Goal: Task Accomplishment & Management: Complete application form

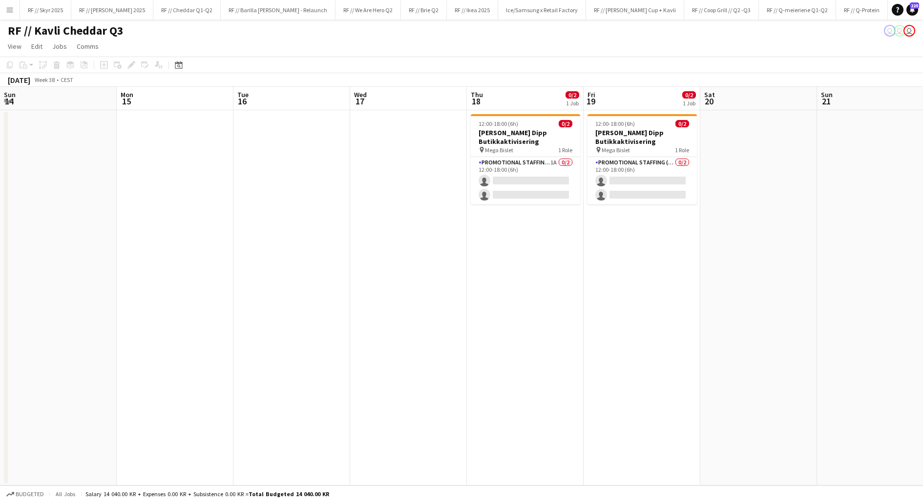
scroll to position [0, 312]
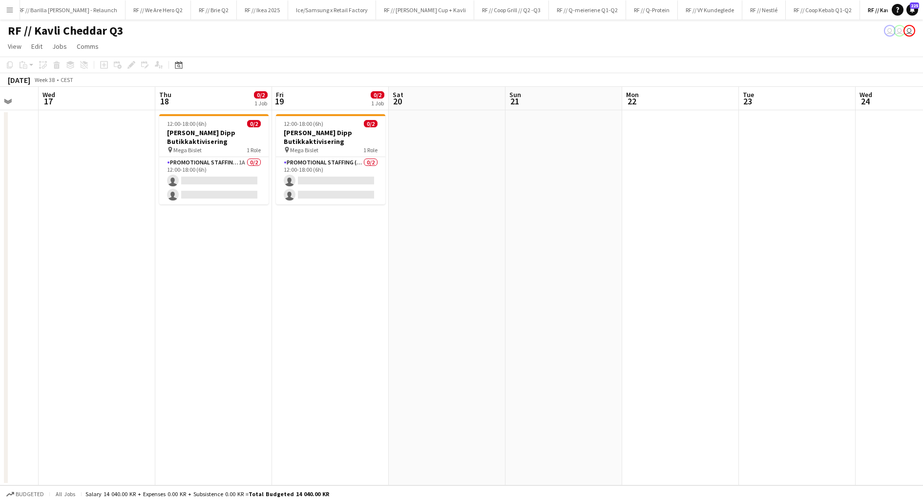
click at [8, 6] on app-icon "Menu" at bounding box center [10, 10] width 8 height 8
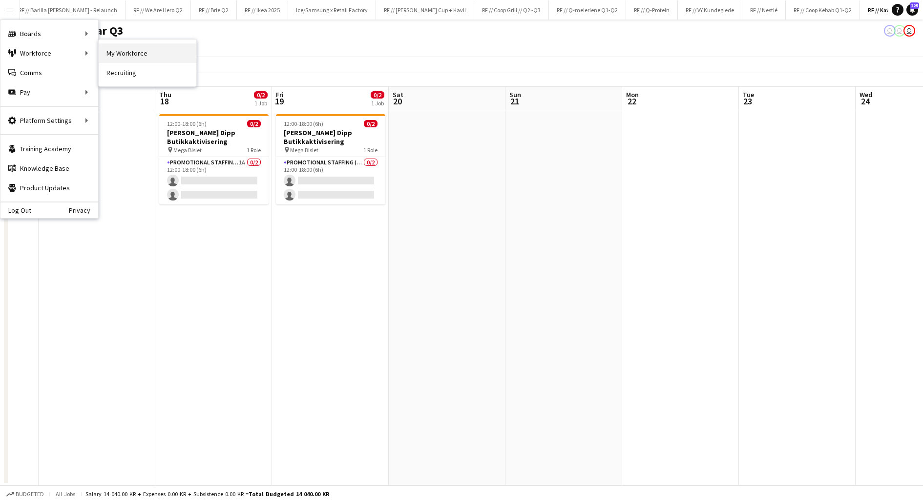
click at [126, 54] on link "My Workforce" at bounding box center [148, 53] width 98 height 20
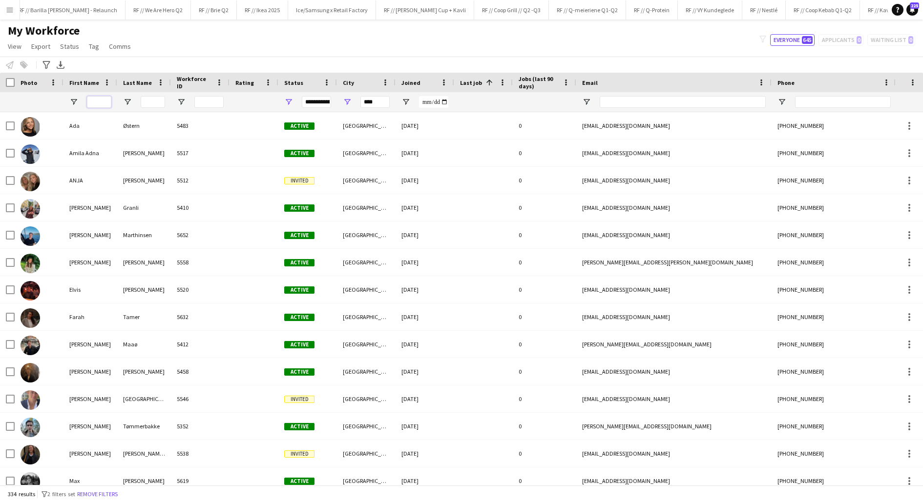
click at [99, 99] on input "First Name Filter Input" at bounding box center [99, 102] width 24 height 12
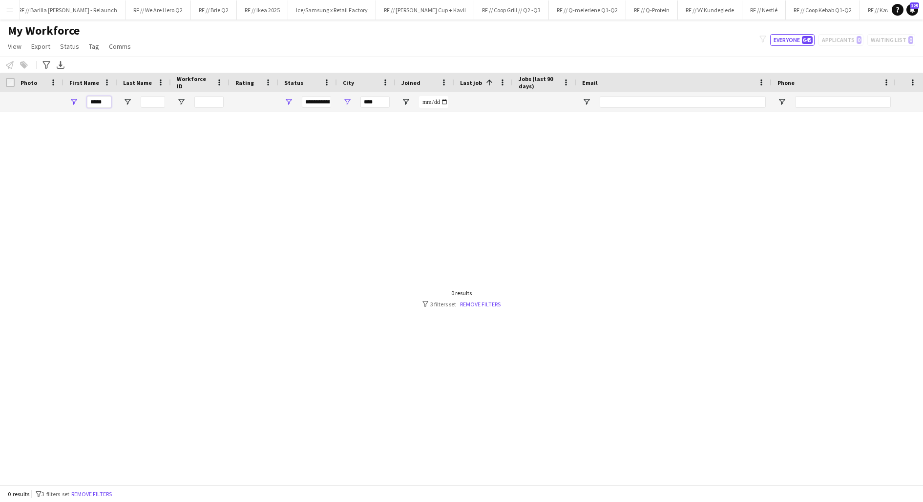
type input "*****"
click at [367, 101] on input "****" at bounding box center [374, 102] width 29 height 12
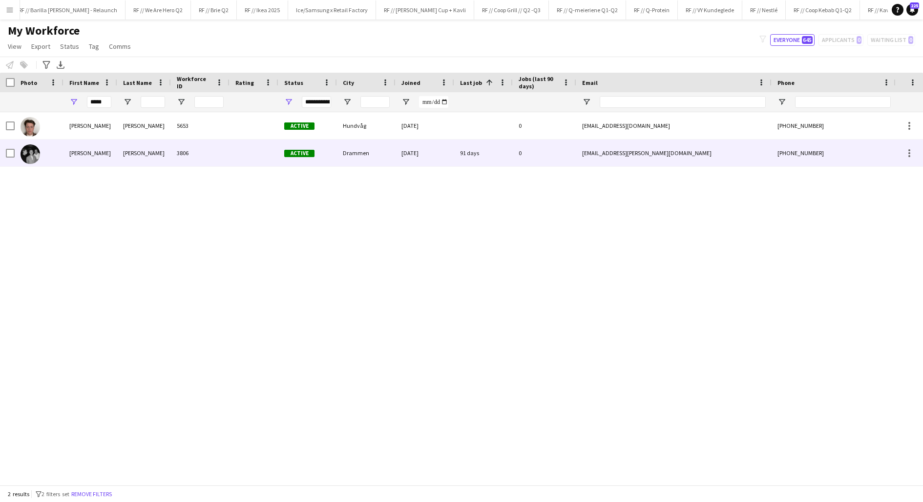
click at [92, 148] on div "[PERSON_NAME]" at bounding box center [90, 153] width 54 height 27
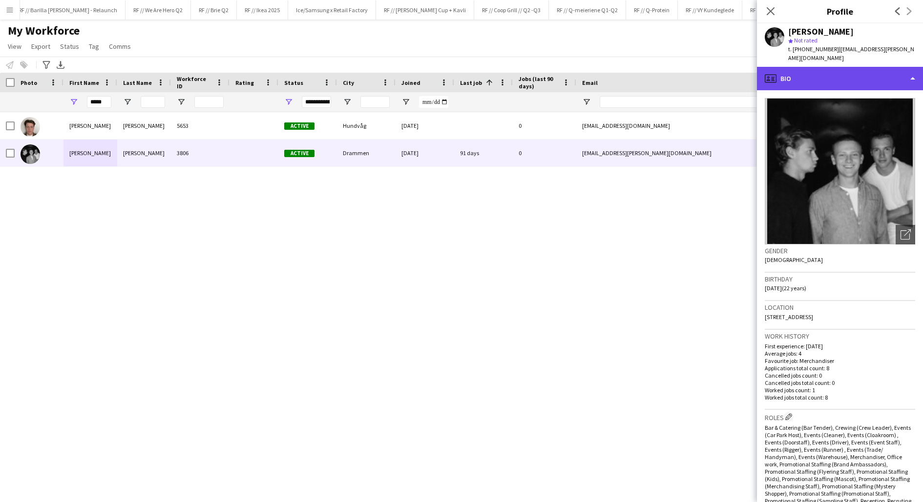
click at [837, 87] on div "profile Bio" at bounding box center [840, 78] width 166 height 23
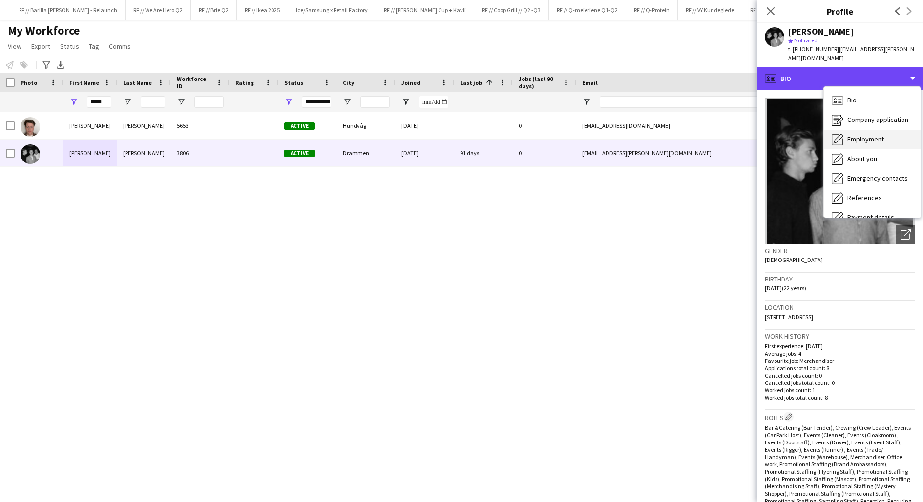
scroll to position [91, 0]
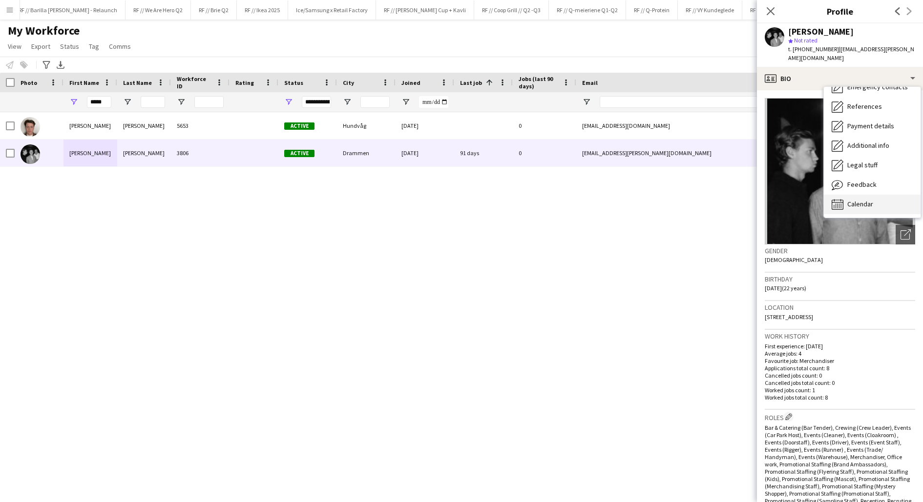
click at [859, 203] on span "Calendar" at bounding box center [860, 204] width 26 height 9
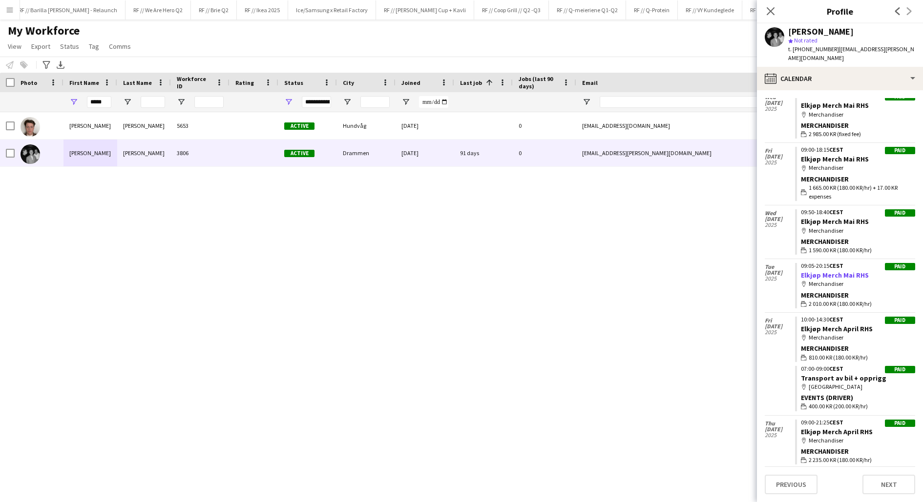
scroll to position [0, 0]
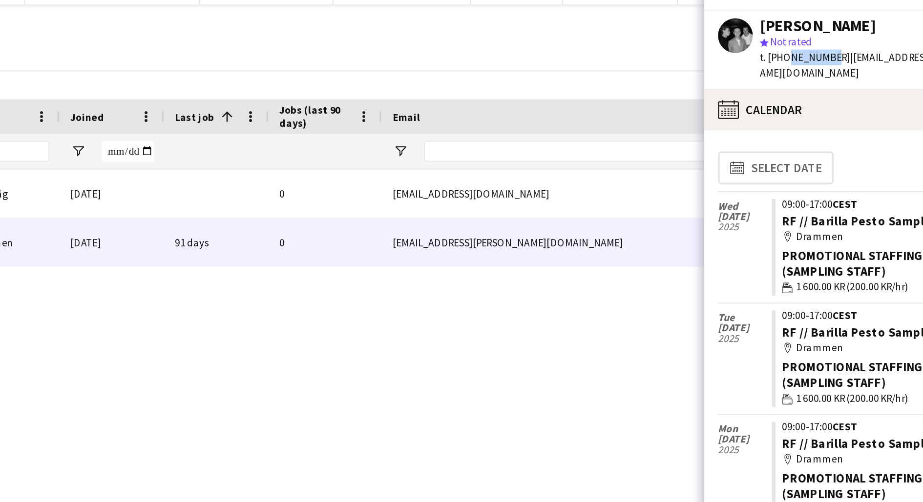
drag, startPoint x: 824, startPoint y: 49, endPoint x: 803, endPoint y: 48, distance: 21.5
click at [803, 48] on span "t. +4748235579" at bounding box center [813, 48] width 51 height 7
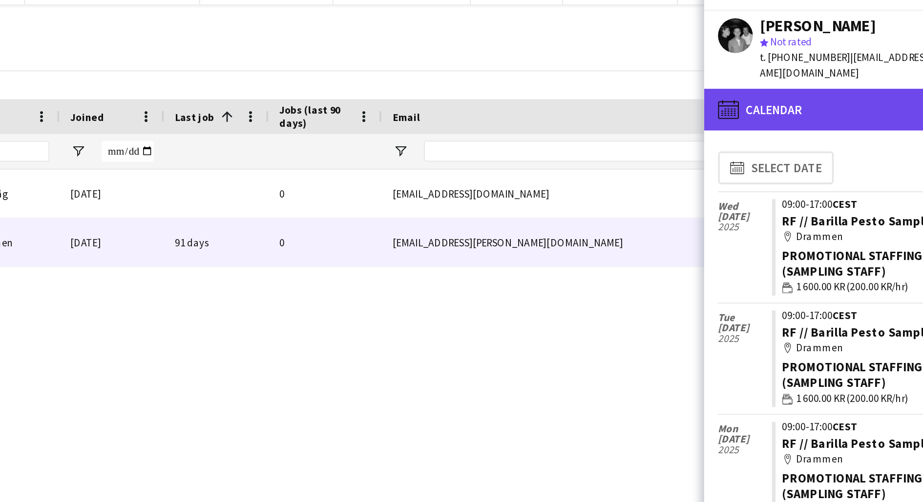
click at [804, 84] on div "calendar-full Calendar" at bounding box center [840, 78] width 166 height 23
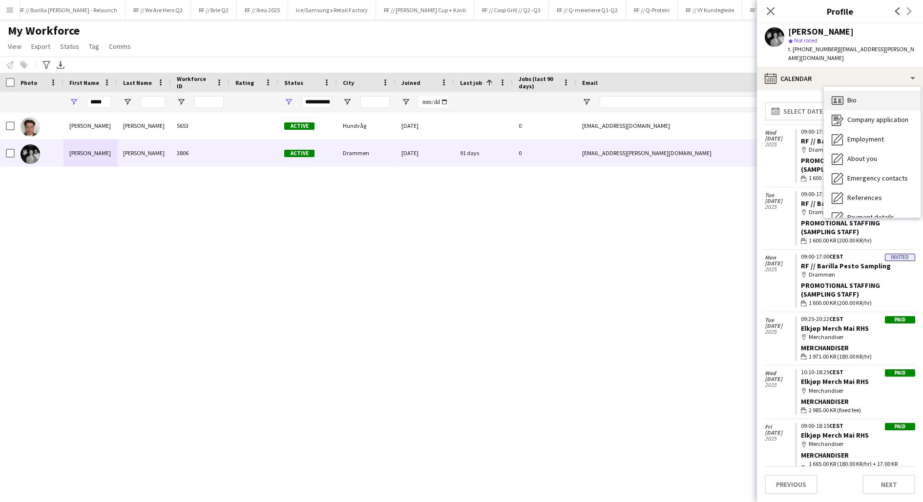
click at [866, 103] on div "Bio Bio" at bounding box center [872, 101] width 97 height 20
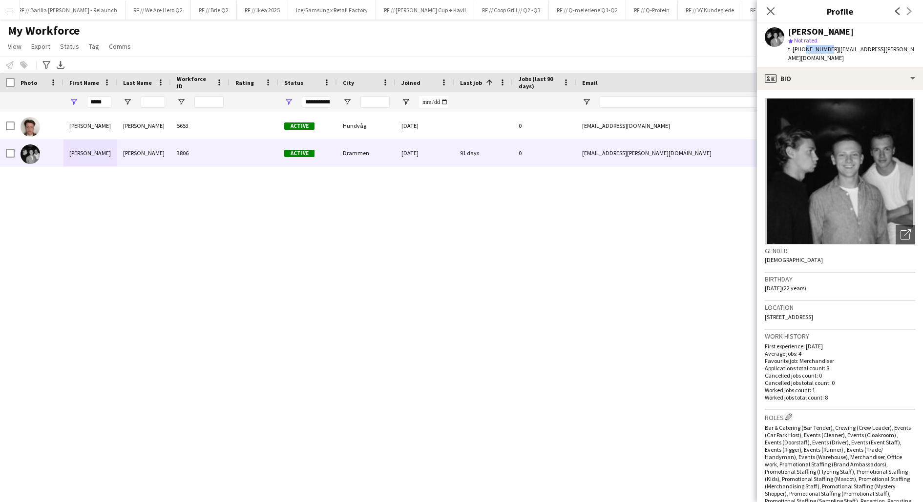
drag, startPoint x: 825, startPoint y: 50, endPoint x: 802, endPoint y: 48, distance: 23.0
click at [802, 48] on span "t. +4748235579" at bounding box center [813, 48] width 51 height 7
copy span "48235579"
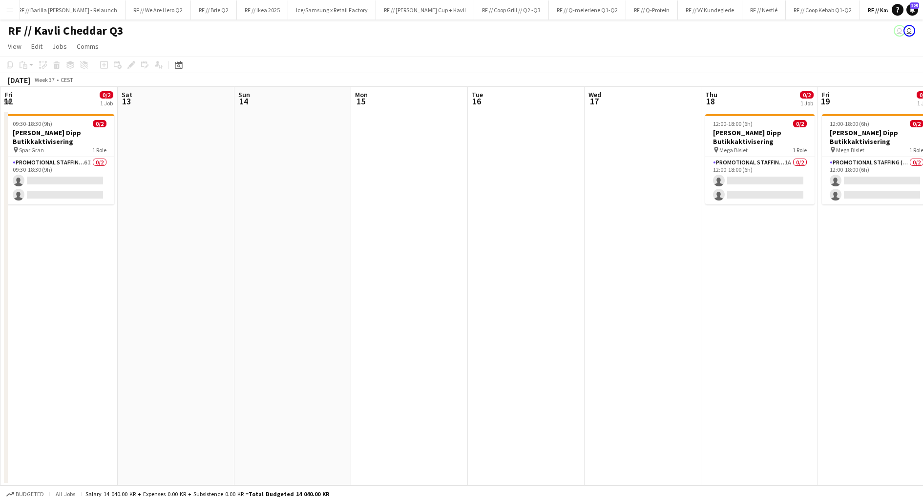
scroll to position [0, 360]
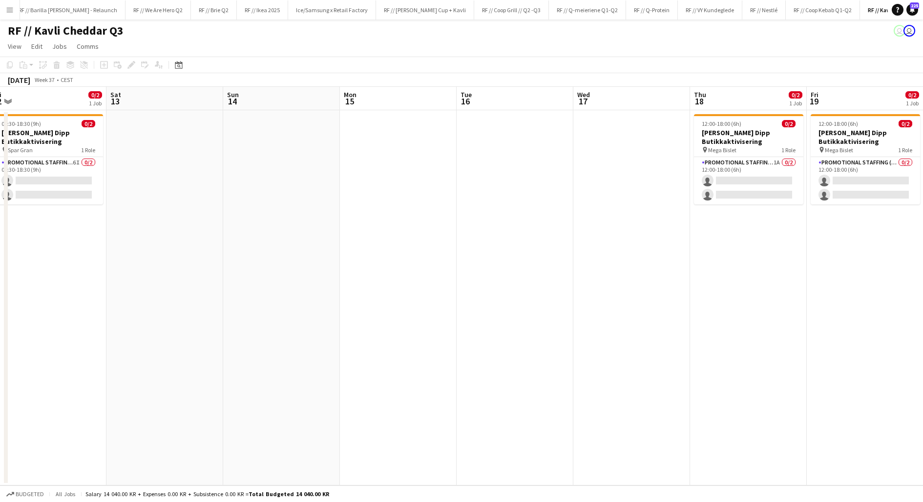
click at [10, 8] on app-icon "Menu" at bounding box center [10, 10] width 8 height 8
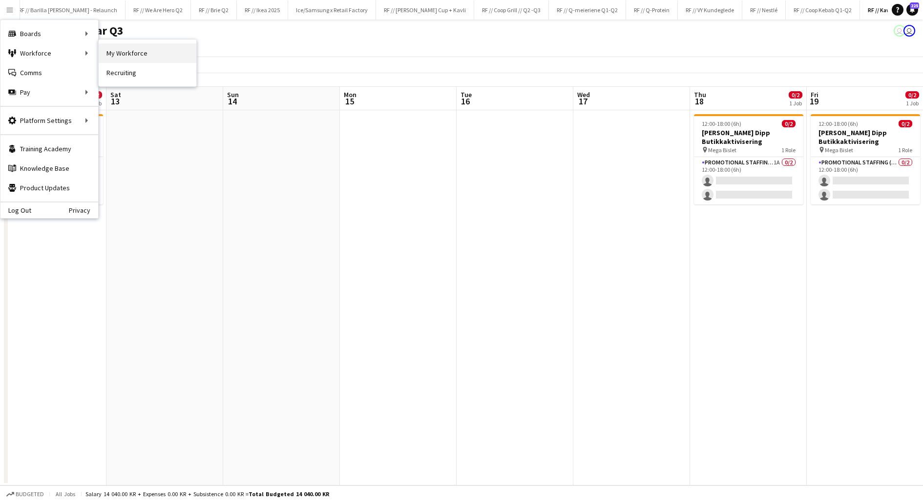
click at [126, 54] on link "My Workforce" at bounding box center [148, 53] width 98 height 20
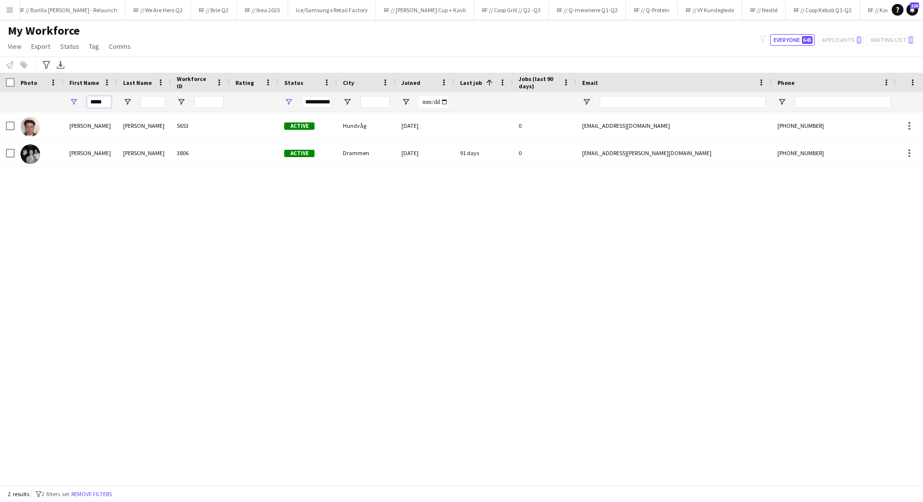
click at [102, 96] on input "*****" at bounding box center [99, 102] width 24 height 12
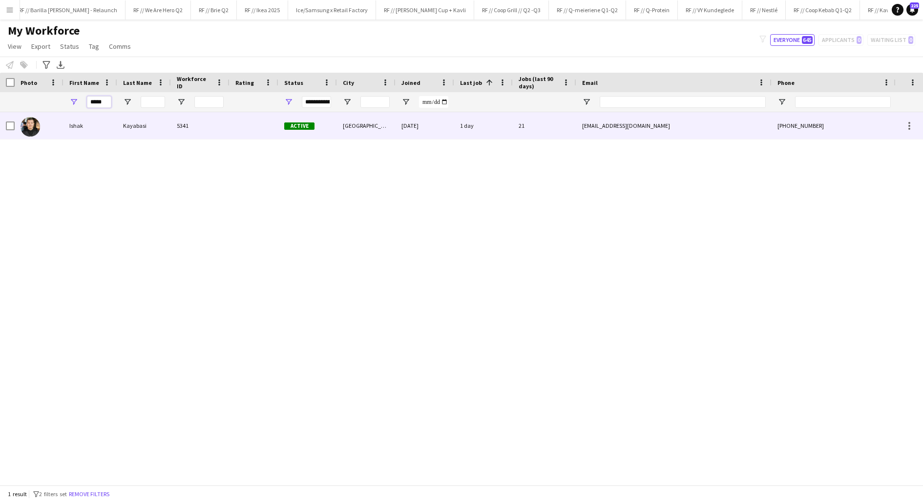
type input "*****"
click at [105, 123] on div "Ishak" at bounding box center [90, 125] width 54 height 27
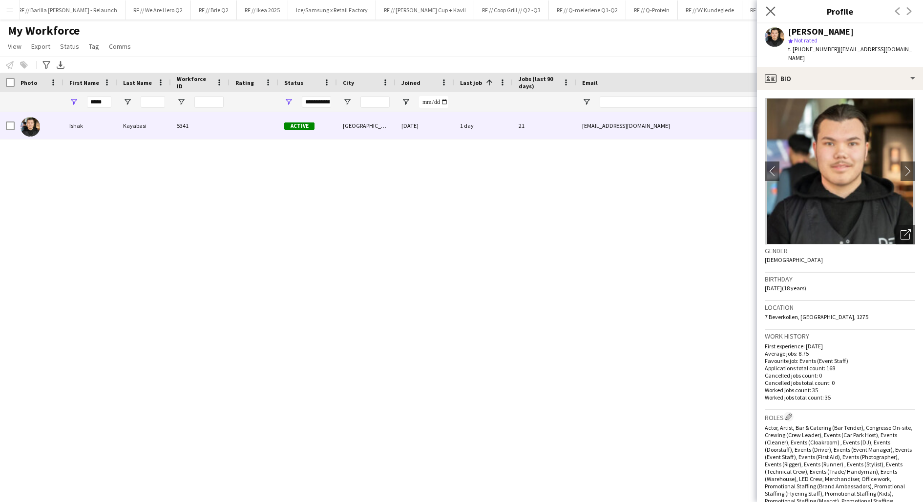
click at [770, 16] on app-icon "Close pop-in" at bounding box center [771, 11] width 14 height 14
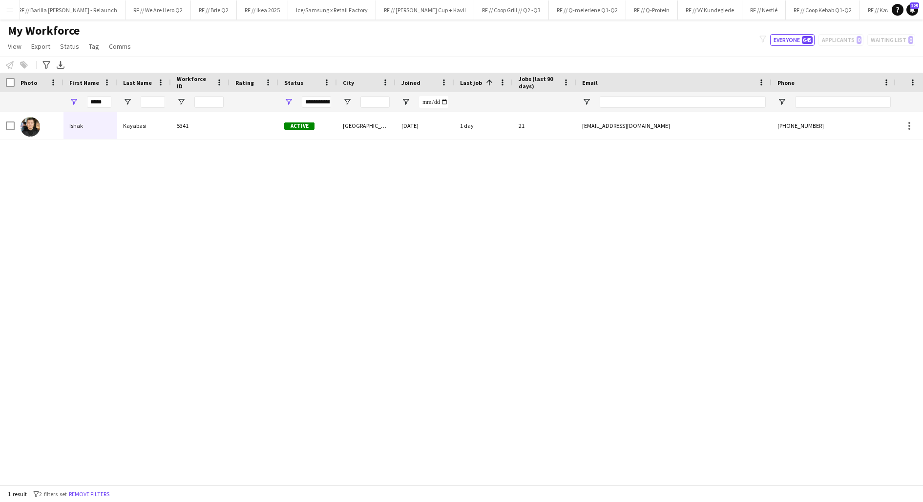
click at [628, 174] on div "[PERSON_NAME] 5341 Active [GEOGRAPHIC_DATA] [DATE] 1 day 21 [EMAIL_ADDRESS][DOM…" at bounding box center [447, 298] width 894 height 373
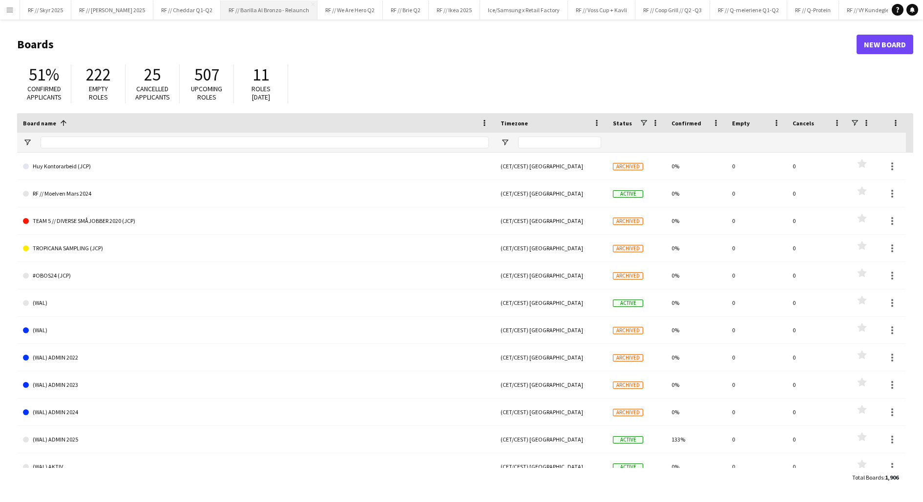
scroll to position [0, 210]
click at [885, 12] on button "Add" at bounding box center [889, 10] width 8 height 8
click at [157, 147] on input "Board name Filter Input" at bounding box center [265, 143] width 448 height 12
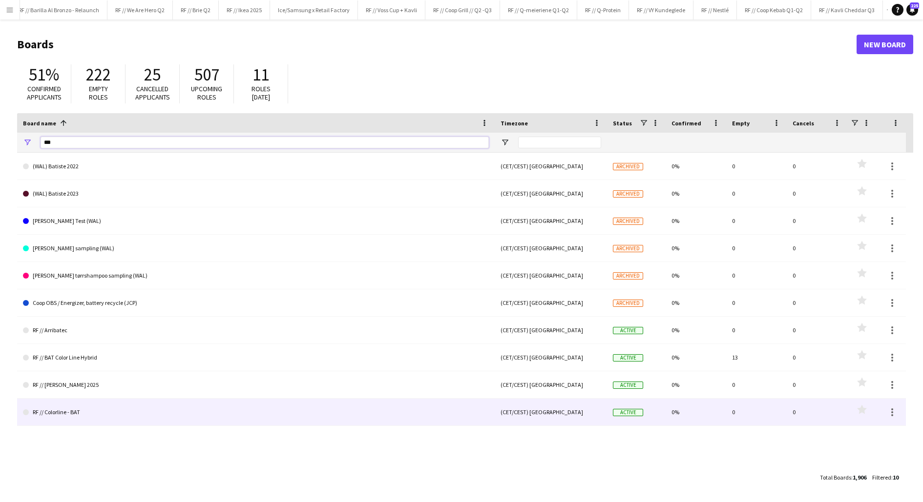
type input "***"
click at [103, 406] on link "RF // Colorline - BAT" at bounding box center [256, 412] width 466 height 27
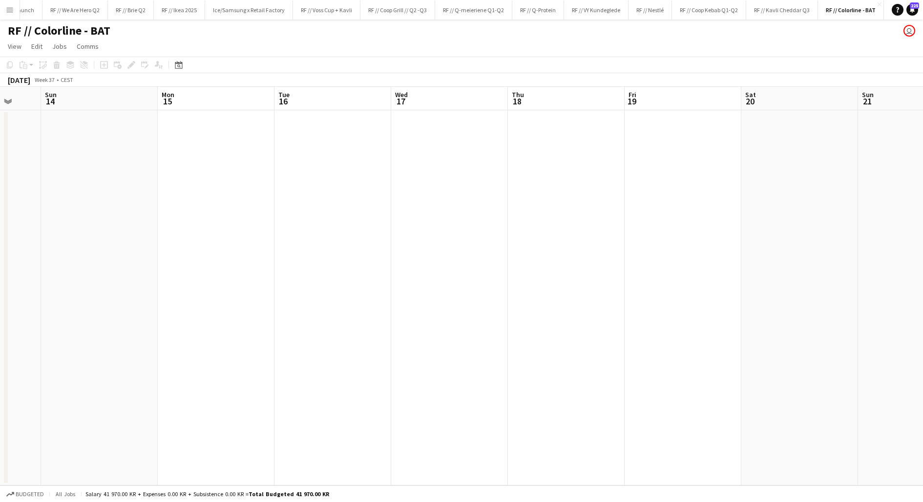
scroll to position [0, 313]
click at [450, 176] on app-date-cell at bounding box center [446, 297] width 117 height 375
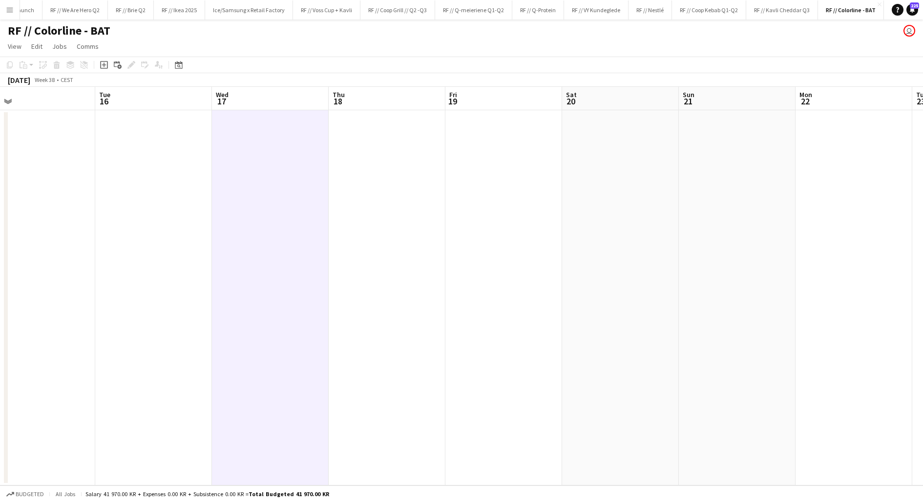
scroll to position [0, 370]
click at [101, 63] on icon "Add job" at bounding box center [104, 65] width 8 height 8
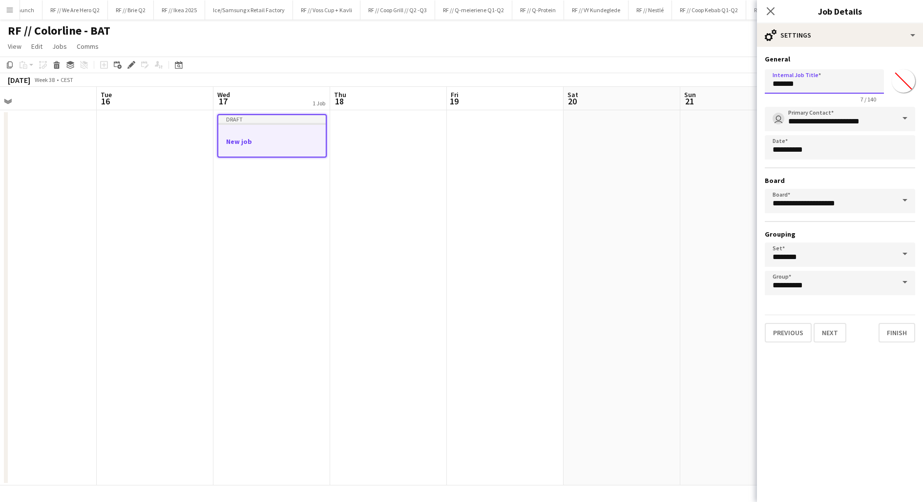
drag, startPoint x: 761, startPoint y: 83, endPoint x: 719, endPoint y: 83, distance: 41.5
click at [719, 83] on body "Menu Boards Boards Boards All jobs Status Workforce Workforce My Workforce Recr…" at bounding box center [461, 251] width 923 height 502
type input "**********"
click at [826, 330] on button "Next" at bounding box center [829, 333] width 33 height 20
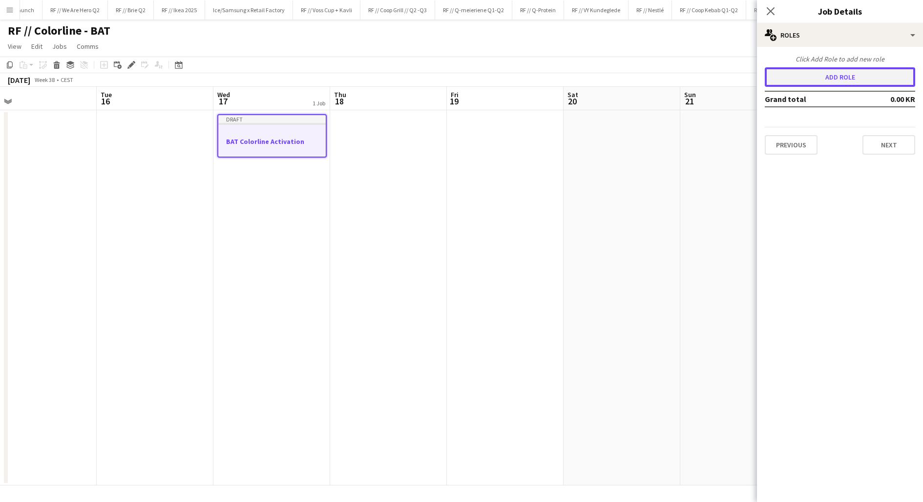
click at [819, 77] on button "Add role" at bounding box center [840, 77] width 150 height 20
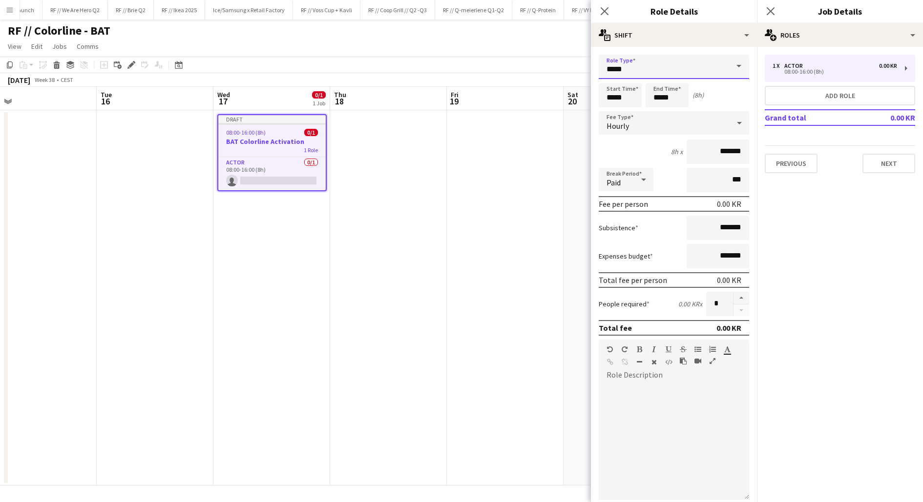
click at [679, 68] on input "*****" at bounding box center [674, 67] width 150 height 24
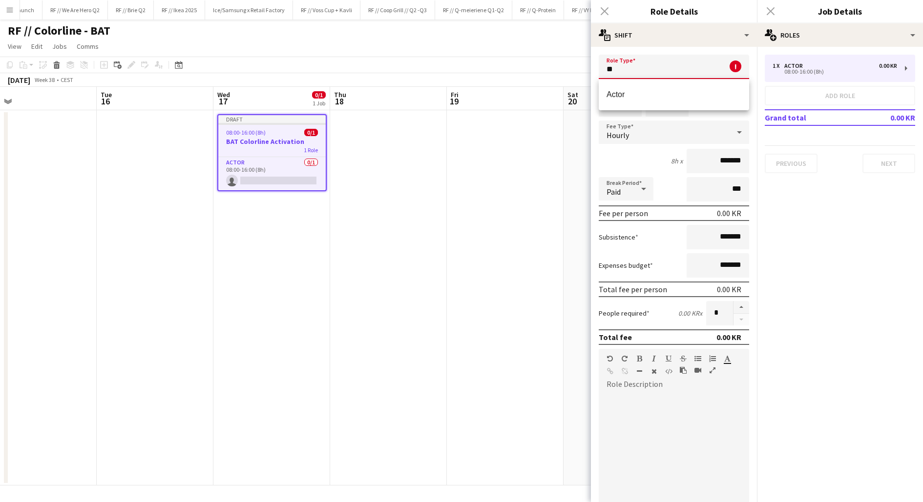
type input "*"
click at [688, 94] on span "Promotional Staffing (Brand Ambassadors)" at bounding box center [673, 94] width 135 height 9
type input "**********"
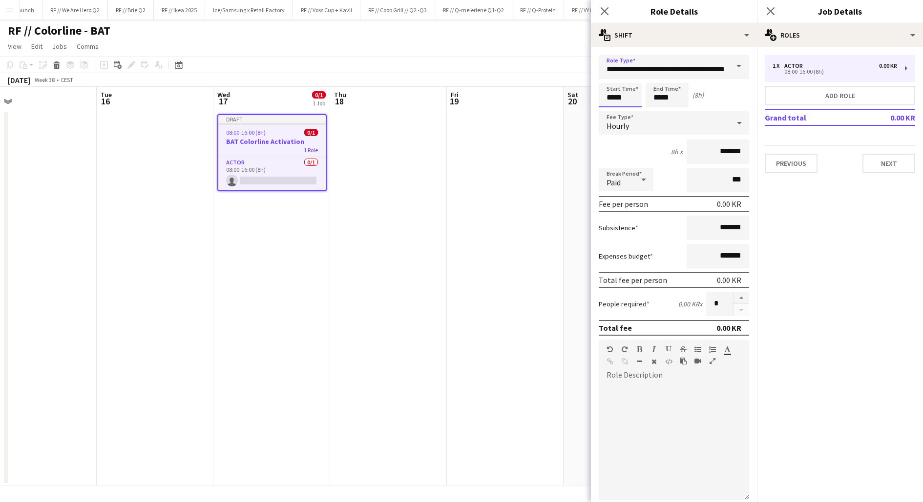
click at [621, 95] on input "*****" at bounding box center [620, 95] width 43 height 24
type input "*****"
click at [609, 79] on div at bounding box center [611, 78] width 20 height 10
click at [659, 99] on input "*****" at bounding box center [667, 95] width 43 height 24
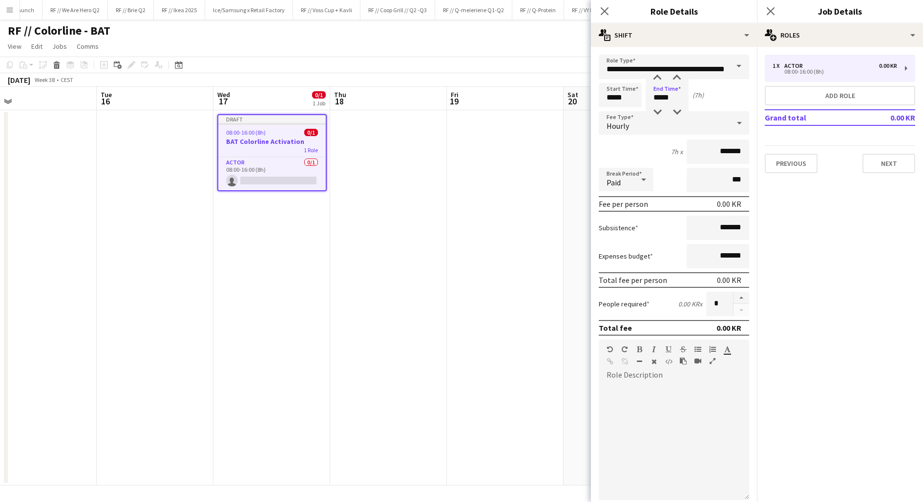
click at [709, 95] on div "Start Time ***** End Time ***** (7h)" at bounding box center [674, 95] width 150 height 24
drag, startPoint x: 732, startPoint y: 151, endPoint x: 707, endPoint y: 148, distance: 26.0
click at [707, 148] on input "*******" at bounding box center [718, 152] width 63 height 24
type input "******"
click at [701, 169] on input "***" at bounding box center [718, 180] width 63 height 24
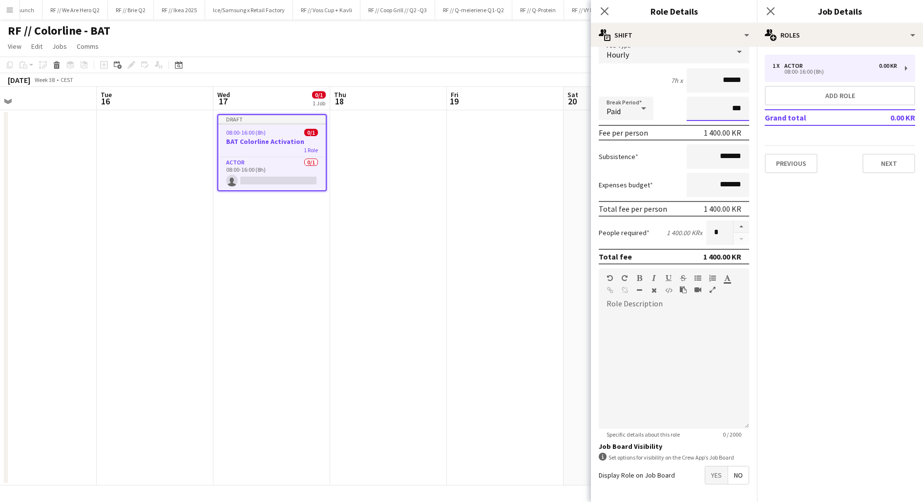
scroll to position [107, 0]
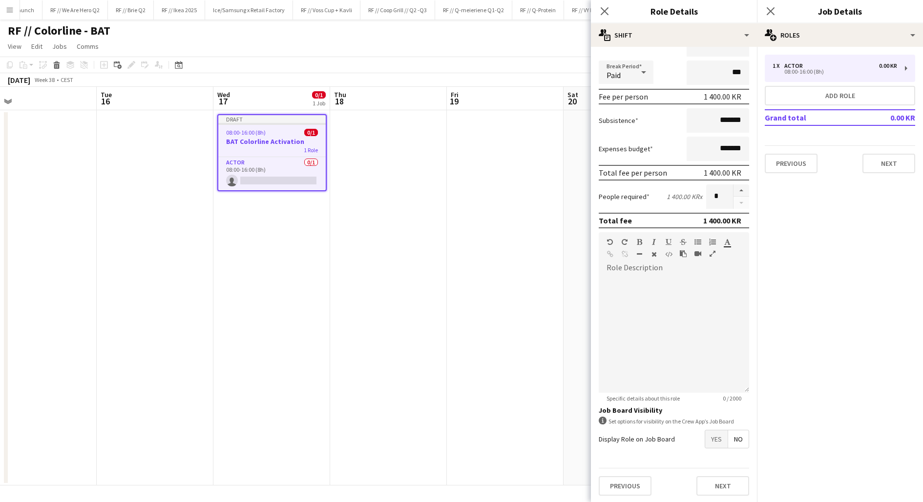
click at [715, 439] on span "Yes" at bounding box center [716, 440] width 22 height 18
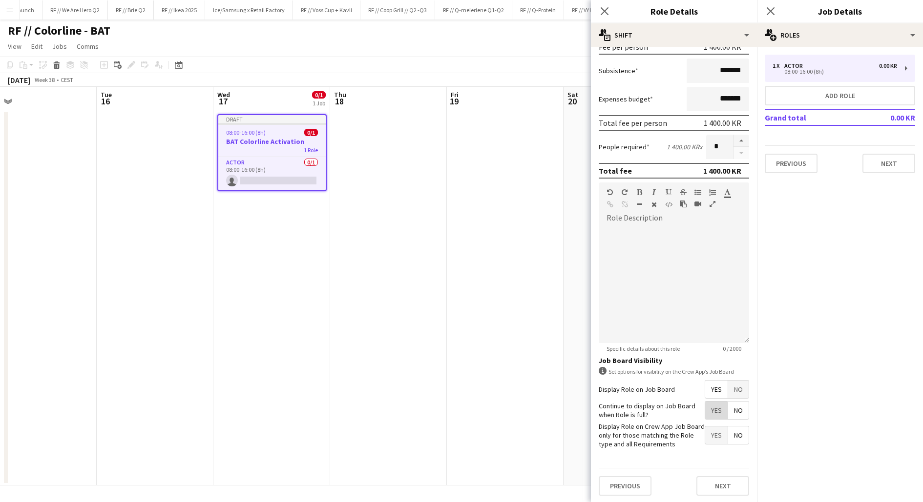
click at [713, 413] on span "Yes" at bounding box center [716, 411] width 22 height 18
click at [726, 481] on button "Next" at bounding box center [722, 487] width 53 height 20
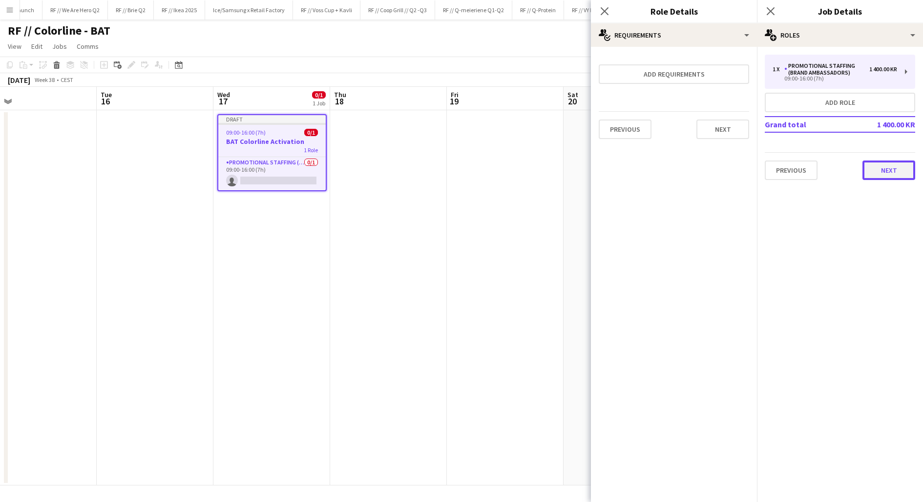
click at [879, 170] on button "Next" at bounding box center [888, 171] width 53 height 20
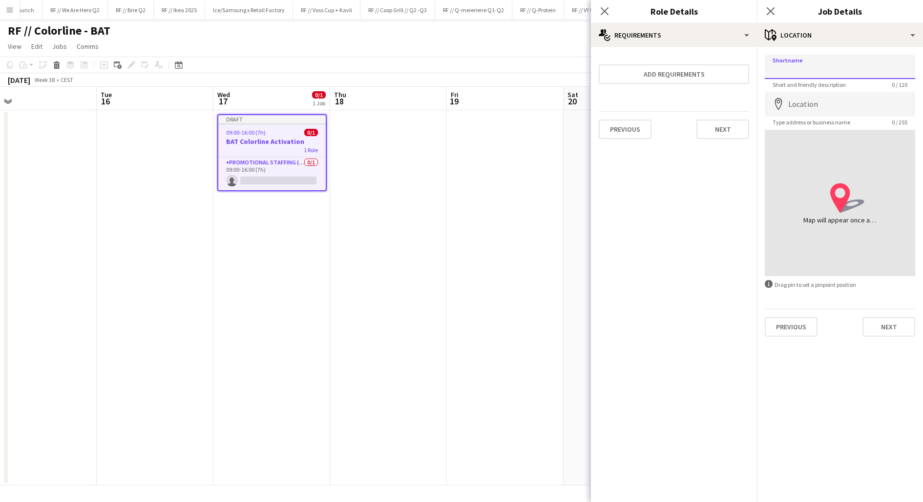
click at [805, 69] on input "Shortname" at bounding box center [840, 67] width 150 height 24
type input "*"
type input "**********"
click at [805, 106] on input "Location" at bounding box center [840, 104] width 150 height 24
type input "**********"
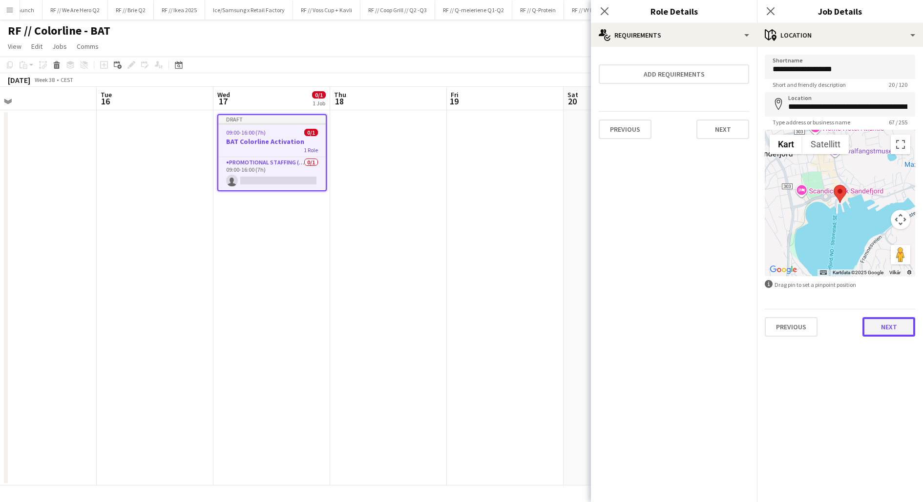
click at [876, 326] on button "Next" at bounding box center [888, 327] width 53 height 20
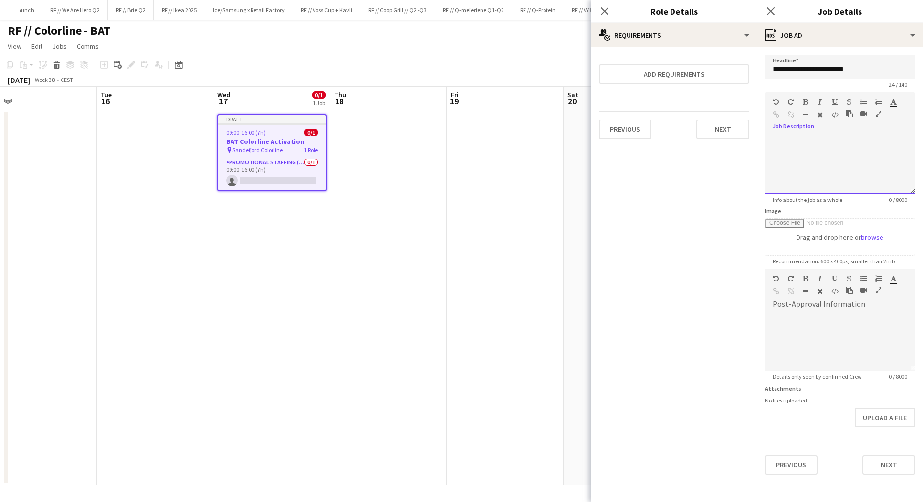
click at [795, 132] on div at bounding box center [840, 161] width 150 height 65
click at [790, 137] on div at bounding box center [840, 165] width 150 height 59
click at [844, 149] on div "**********" at bounding box center [840, 165] width 150 height 59
click at [813, 159] on div "**********" at bounding box center [840, 165] width 150 height 59
drag, startPoint x: 887, startPoint y: 161, endPoint x: 897, endPoint y: 169, distance: 12.8
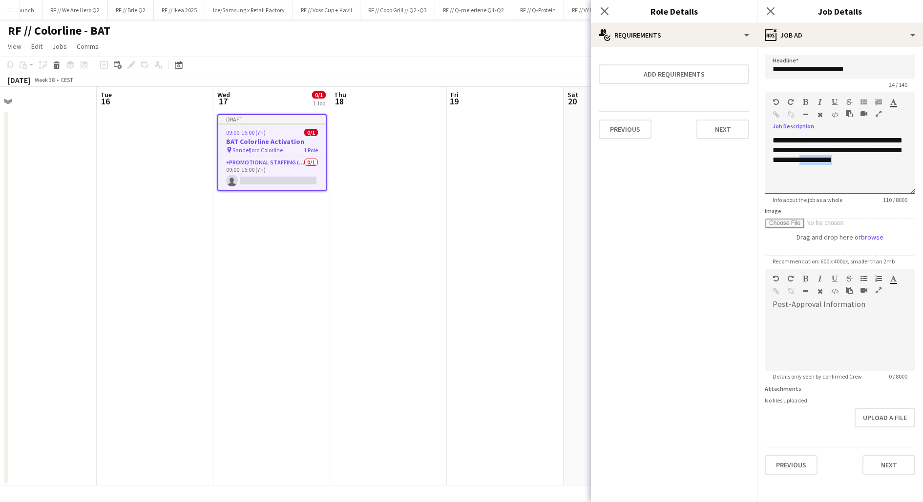
click at [897, 169] on div "**********" at bounding box center [840, 165] width 150 height 59
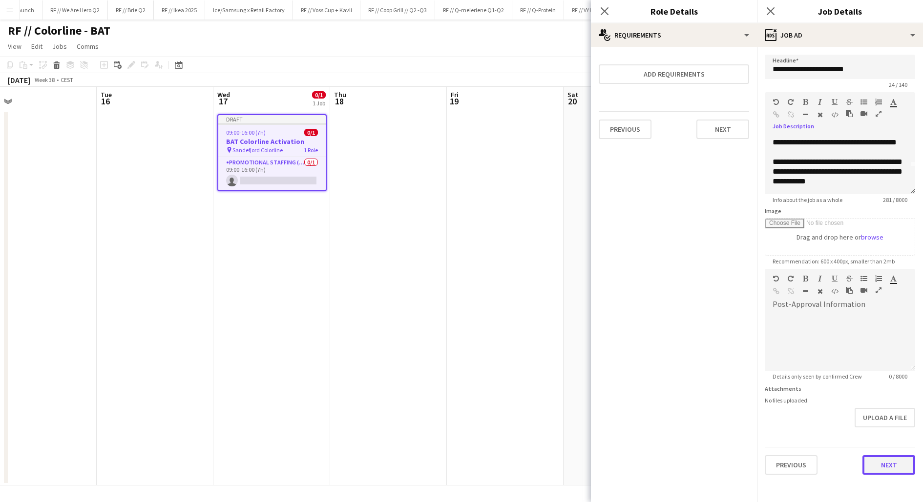
click at [884, 466] on button "Next" at bounding box center [888, 466] width 53 height 20
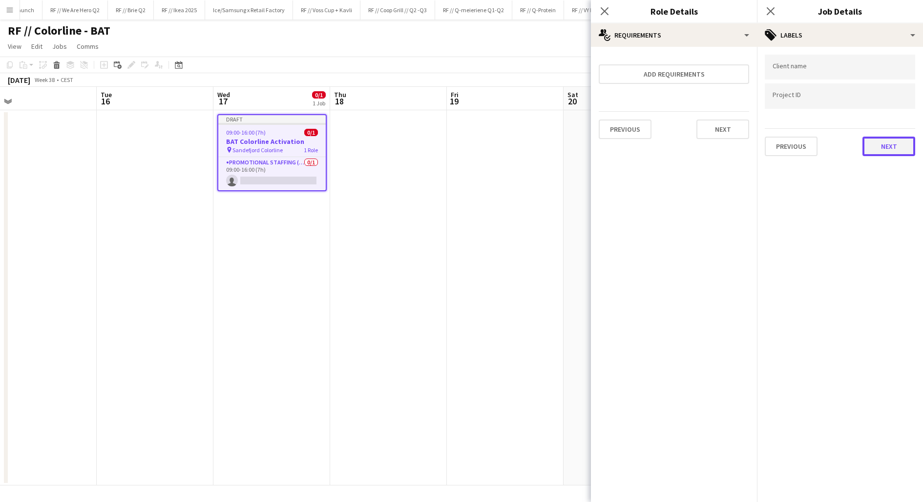
click at [875, 146] on button "Next" at bounding box center [888, 147] width 53 height 20
click at [444, 237] on app-date-cell at bounding box center [388, 297] width 117 height 375
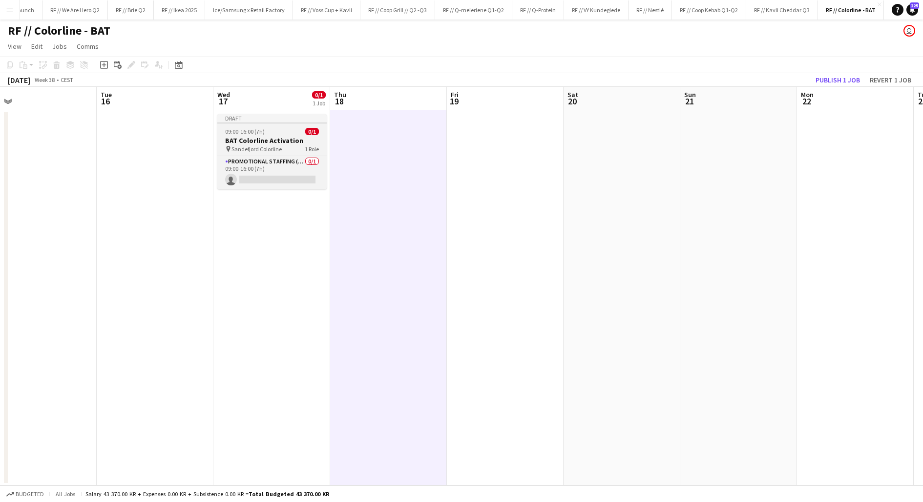
click at [285, 150] on div "pin Sandefjord Colorline 1 Role" at bounding box center [271, 149] width 109 height 8
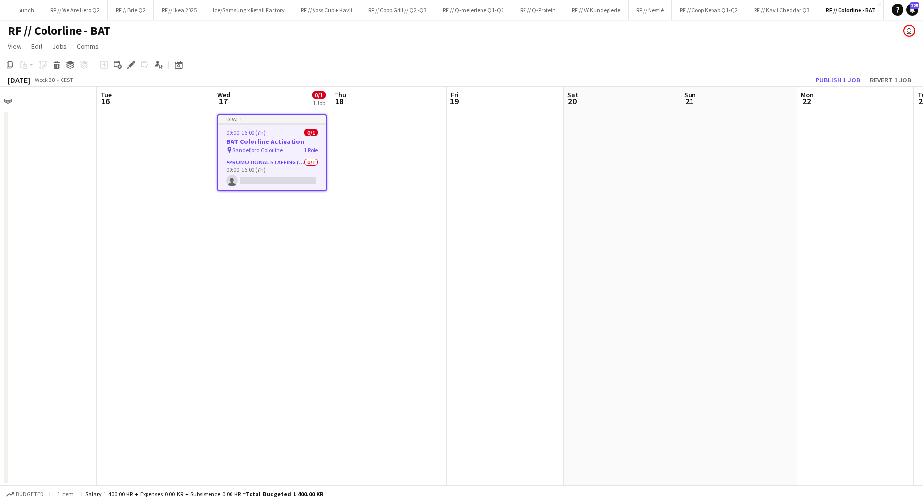
click at [643, 161] on app-date-cell at bounding box center [621, 297] width 117 height 375
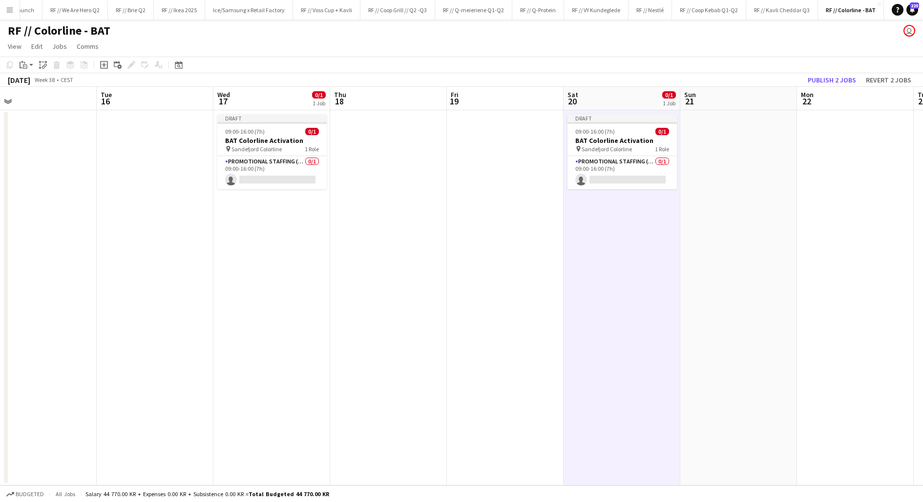
click at [707, 147] on app-date-cell at bounding box center [738, 297] width 117 height 375
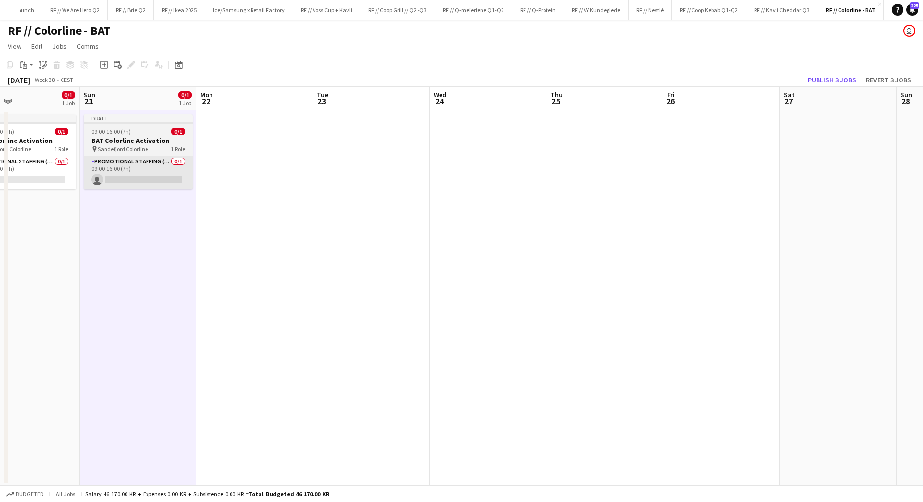
scroll to position [0, 318]
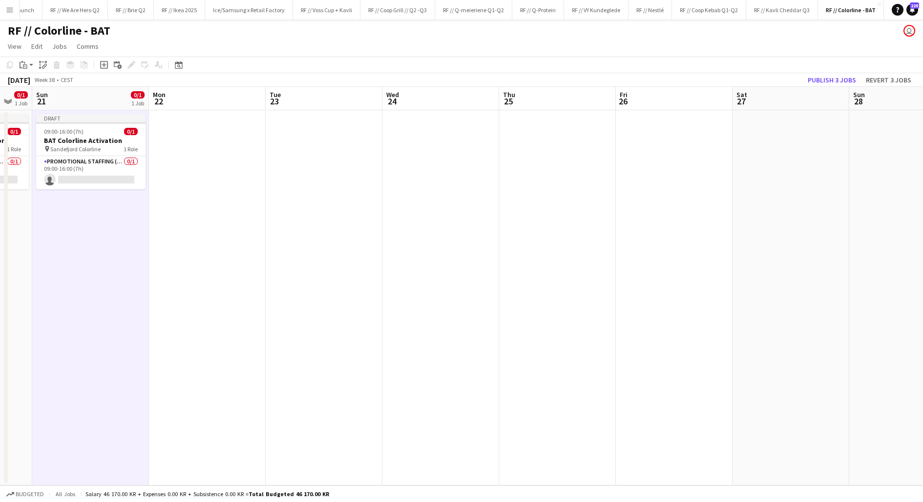
click at [436, 159] on app-date-cell at bounding box center [440, 297] width 117 height 375
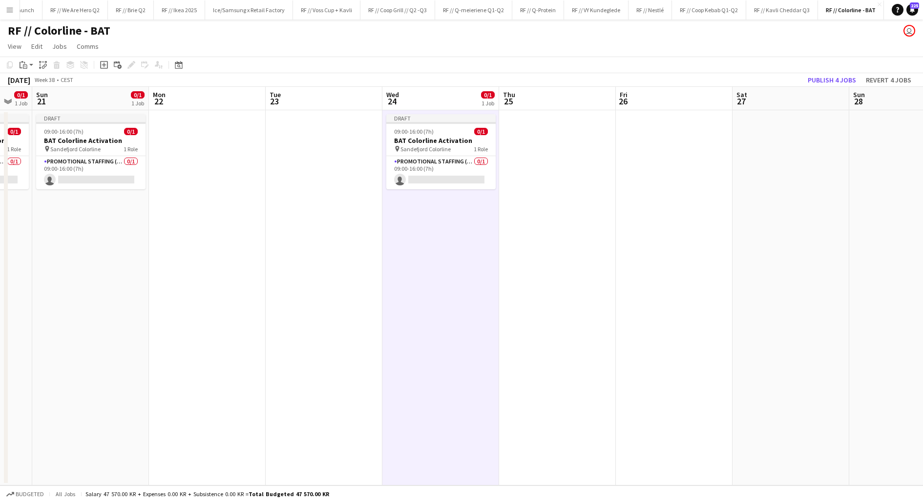
click at [783, 151] on app-date-cell at bounding box center [790, 297] width 117 height 375
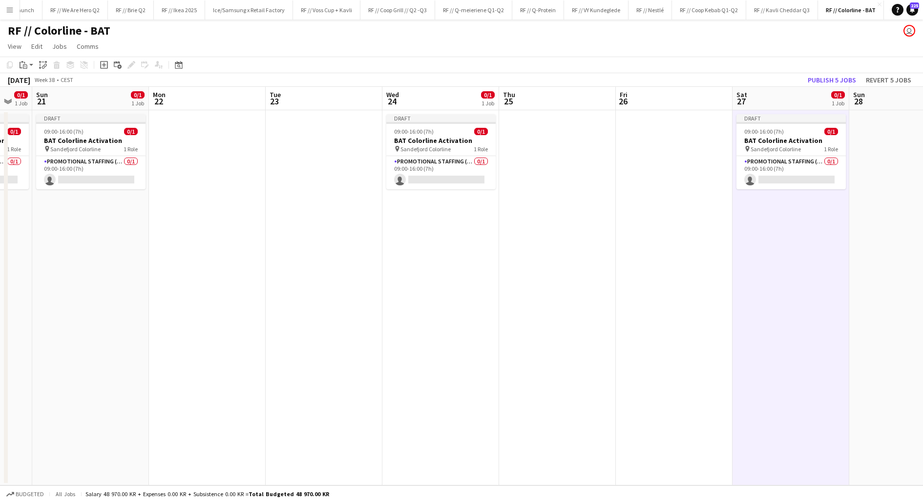
click at [890, 151] on app-date-cell at bounding box center [907, 297] width 117 height 375
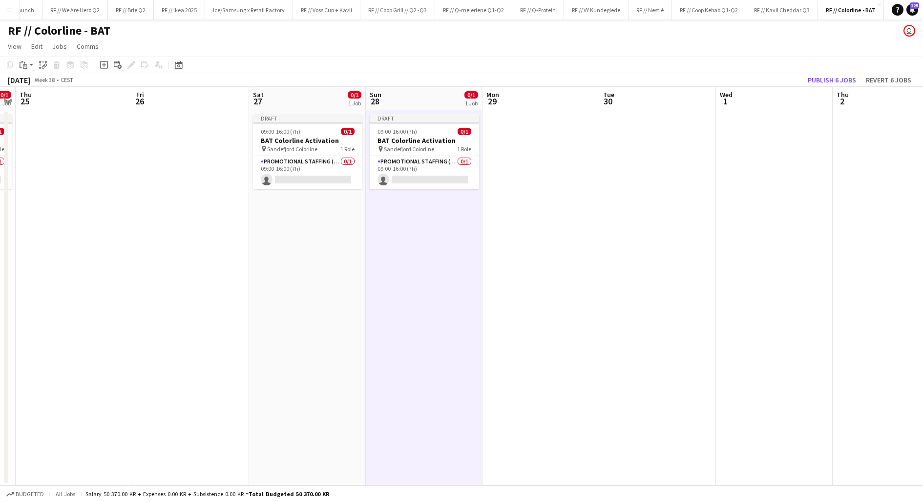
scroll to position [0, 344]
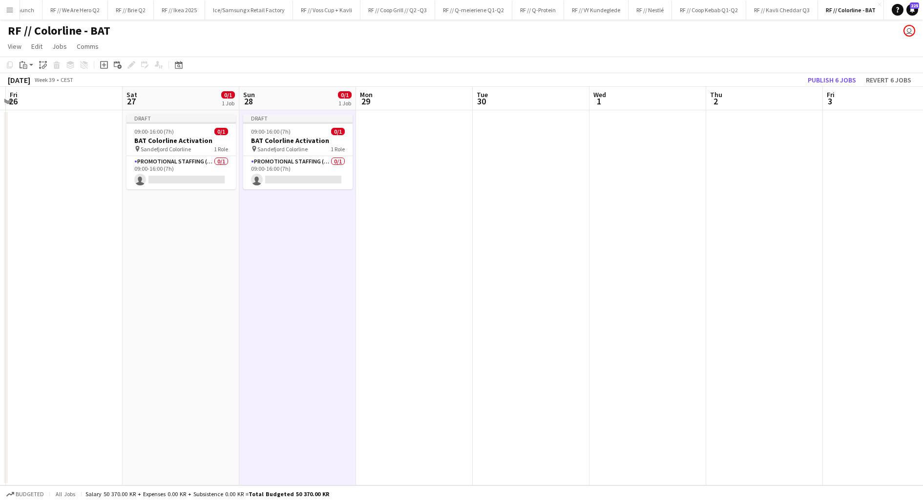
click at [661, 153] on app-date-cell at bounding box center [647, 297] width 117 height 375
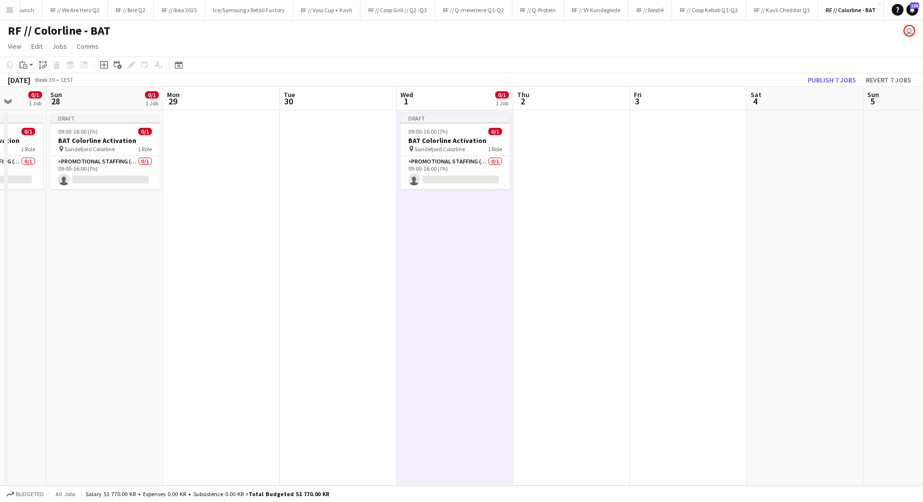
scroll to position [0, 313]
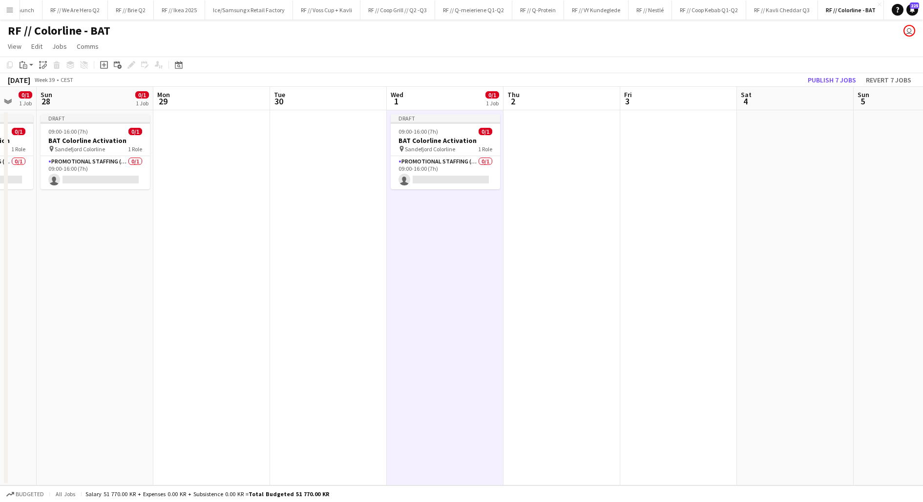
click at [767, 155] on app-date-cell at bounding box center [795, 297] width 117 height 375
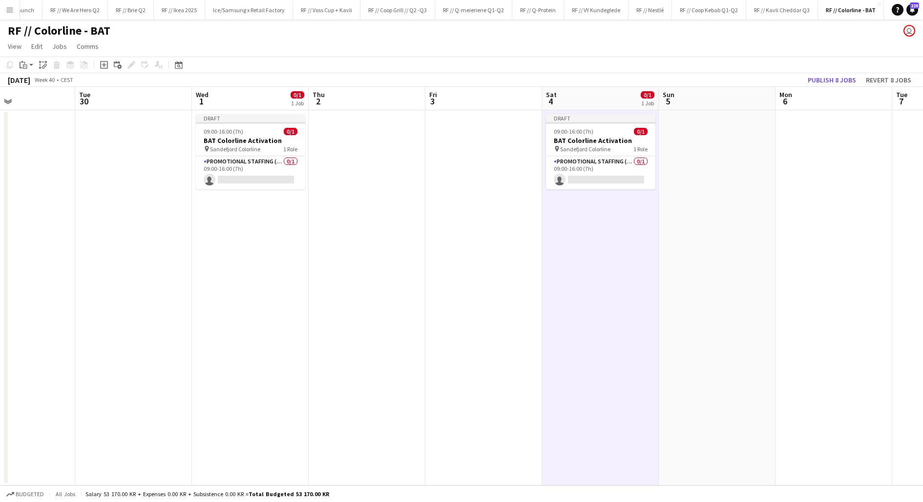
scroll to position [0, 393]
click at [707, 145] on app-date-cell at bounding box center [715, 297] width 117 height 375
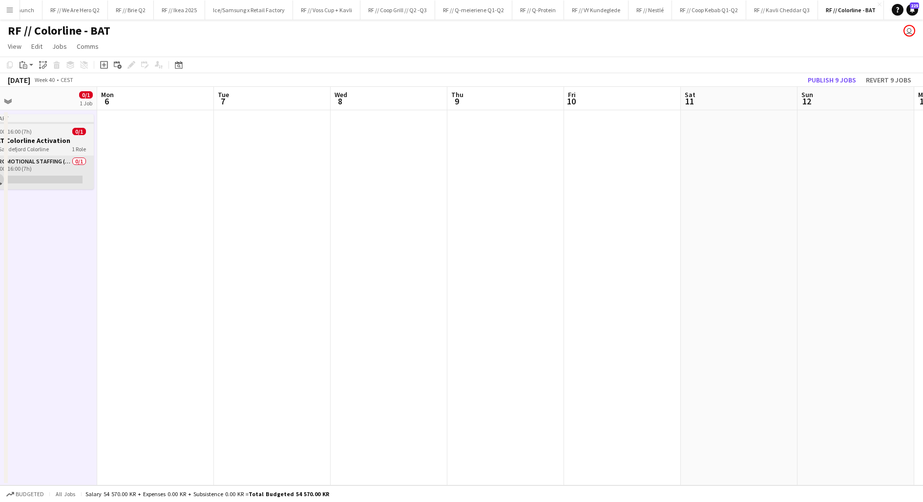
scroll to position [0, 392]
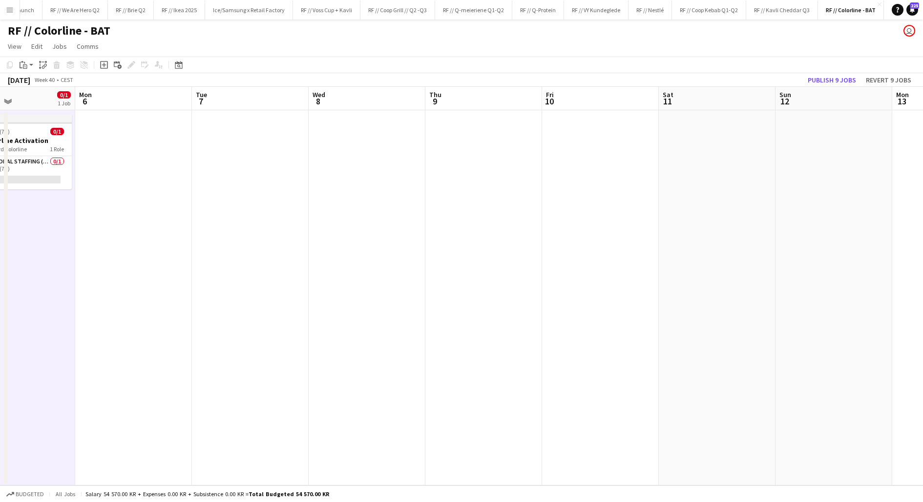
click at [345, 147] on app-date-cell at bounding box center [367, 297] width 117 height 375
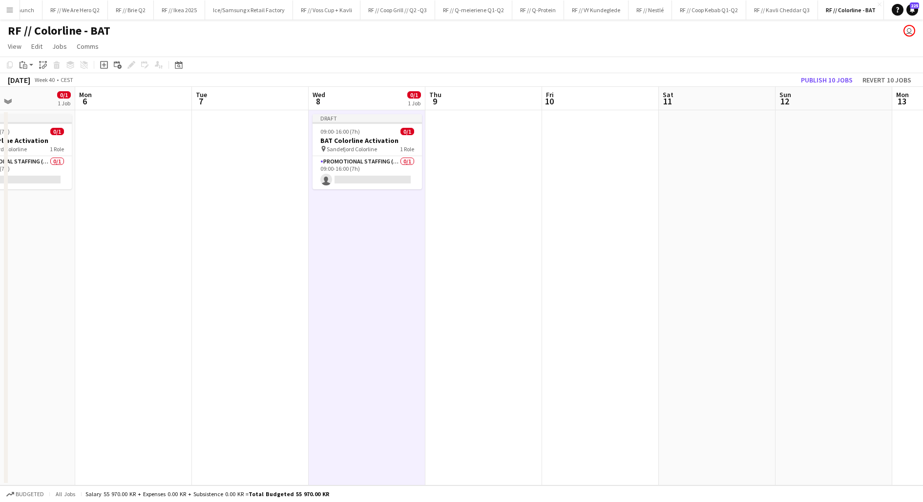
click at [758, 171] on app-date-cell at bounding box center [717, 297] width 117 height 375
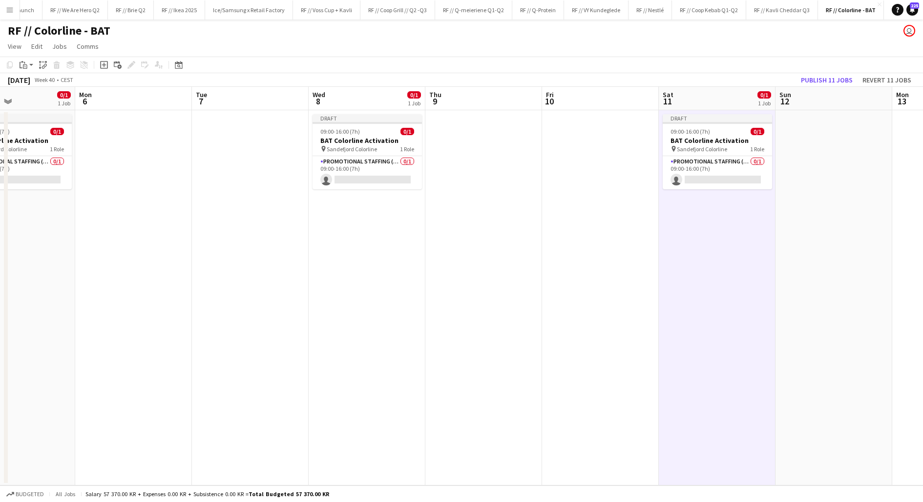
click at [841, 166] on app-date-cell at bounding box center [833, 297] width 117 height 375
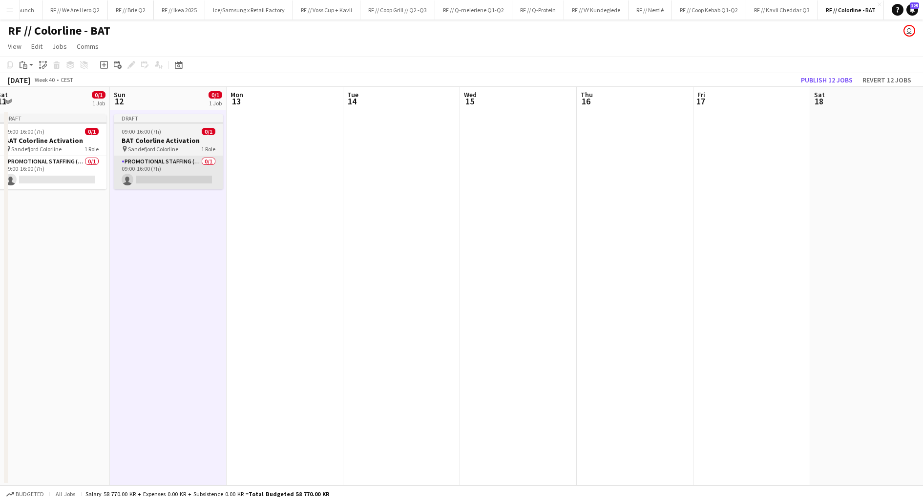
scroll to position [0, 296]
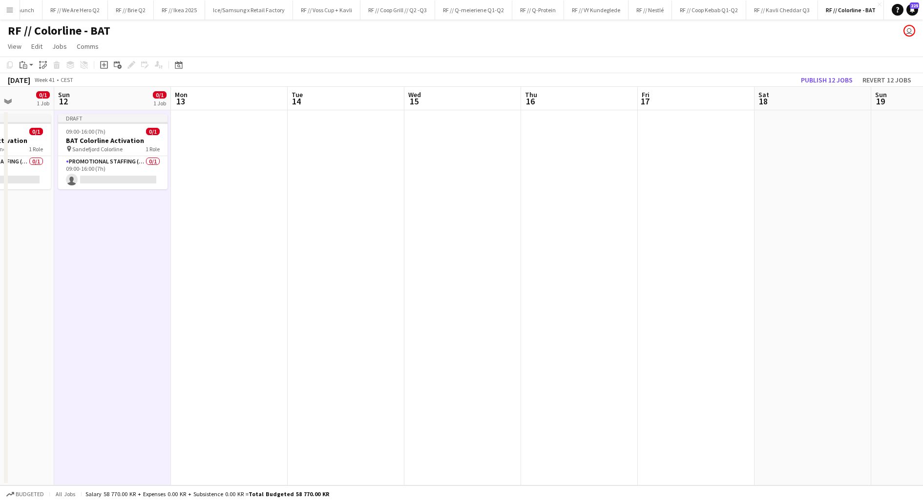
click at [475, 161] on app-date-cell at bounding box center [462, 297] width 117 height 375
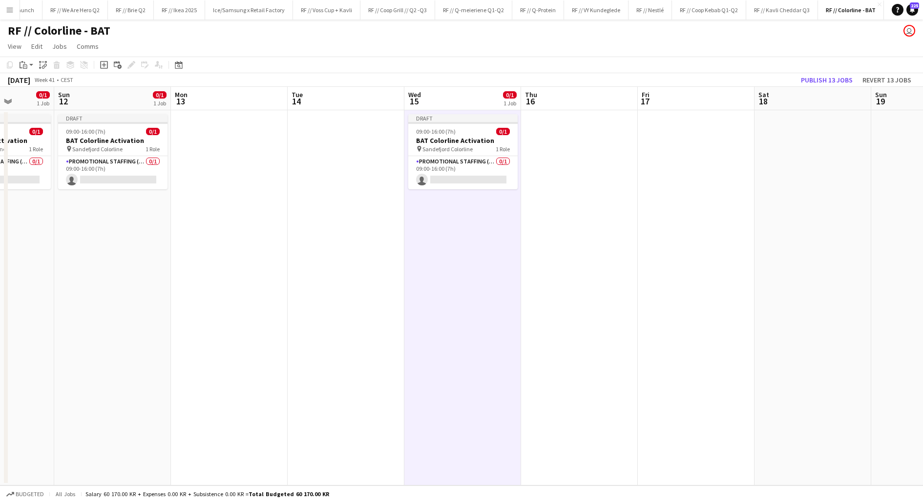
click at [784, 151] on app-date-cell at bounding box center [812, 297] width 117 height 375
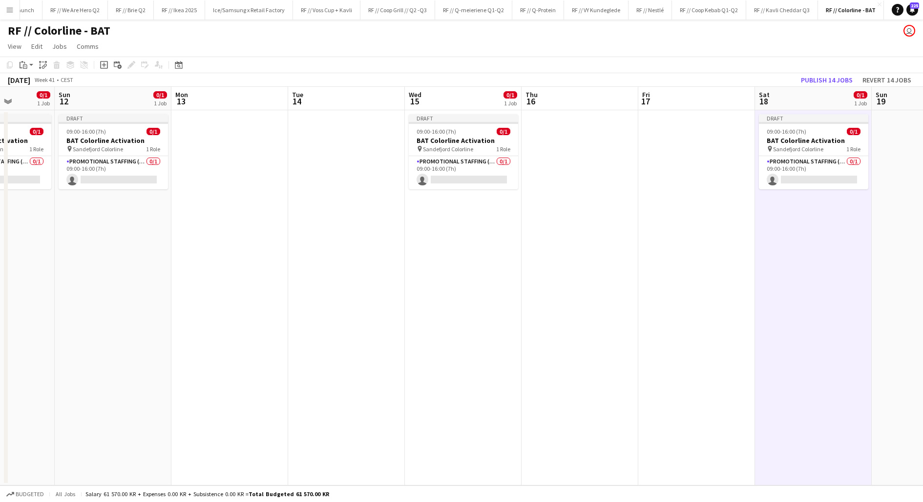
click at [894, 155] on app-date-cell at bounding box center [930, 297] width 117 height 375
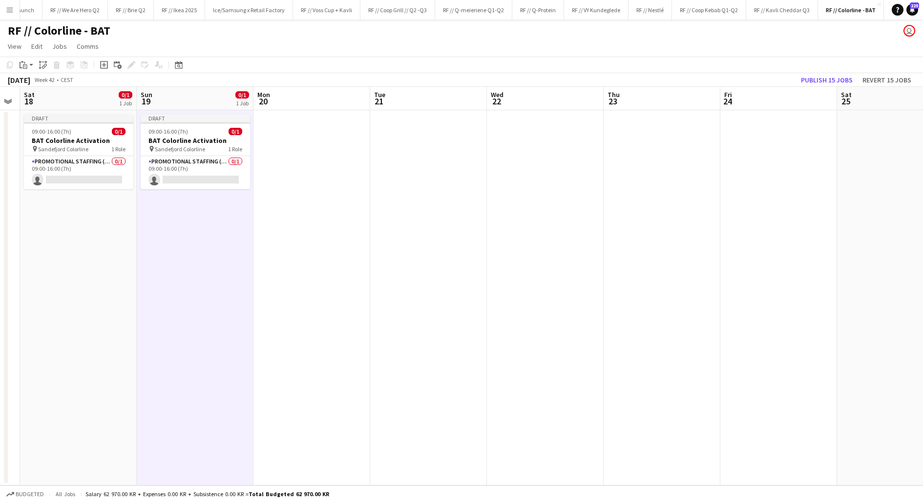
scroll to position [0, 351]
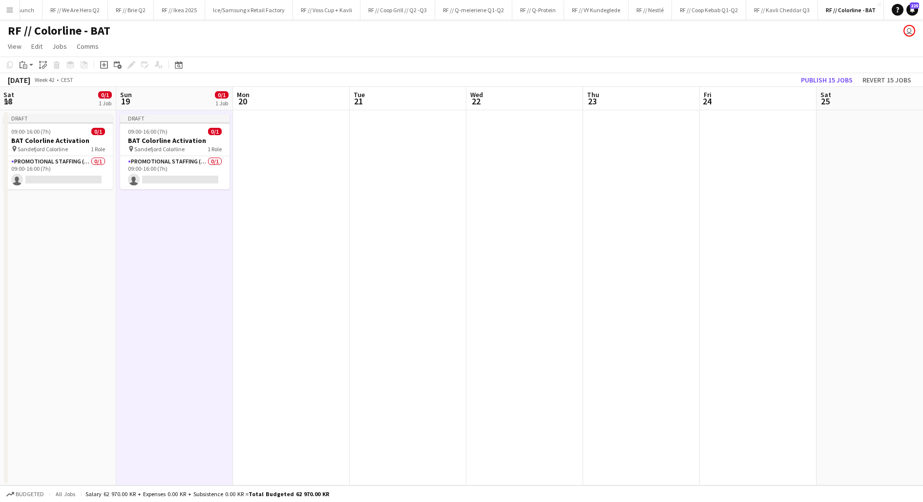
click at [521, 153] on app-date-cell at bounding box center [524, 297] width 117 height 375
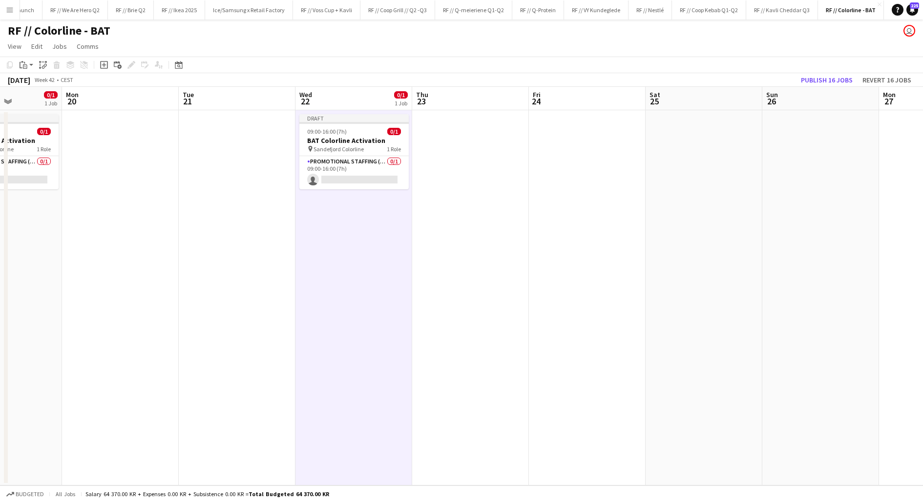
scroll to position [0, 306]
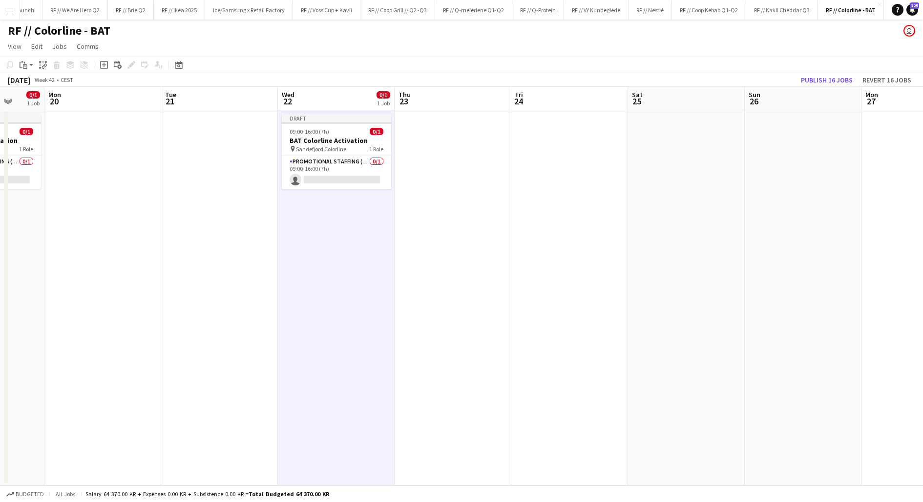
click at [699, 156] on app-date-cell at bounding box center [686, 297] width 117 height 375
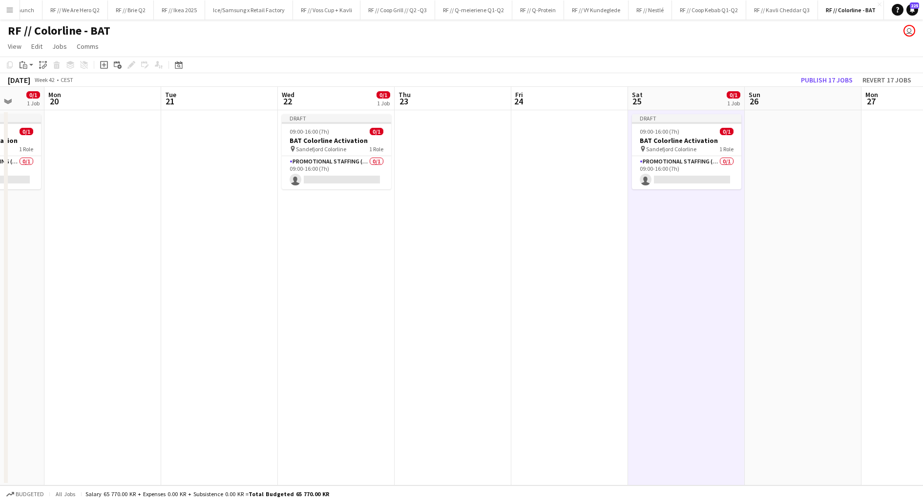
click at [784, 151] on app-date-cell at bounding box center [803, 297] width 117 height 375
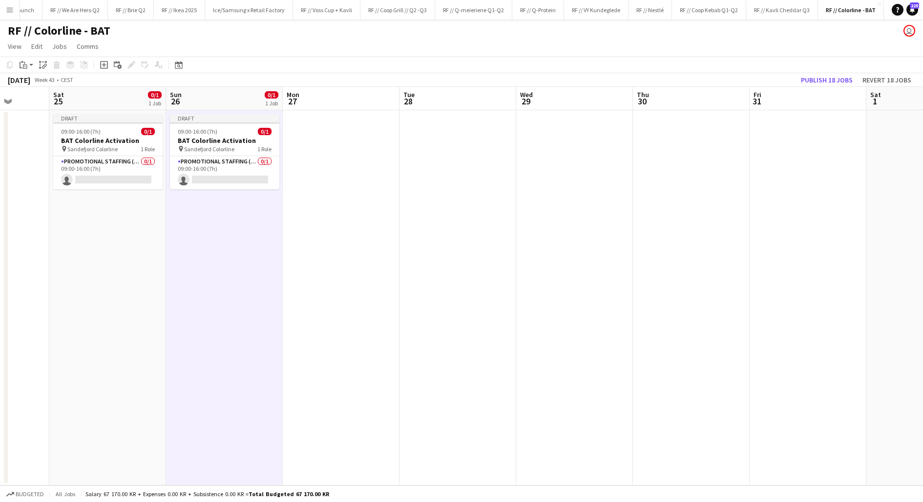
scroll to position [0, 303]
click at [580, 160] on app-date-cell at bounding box center [572, 297] width 117 height 375
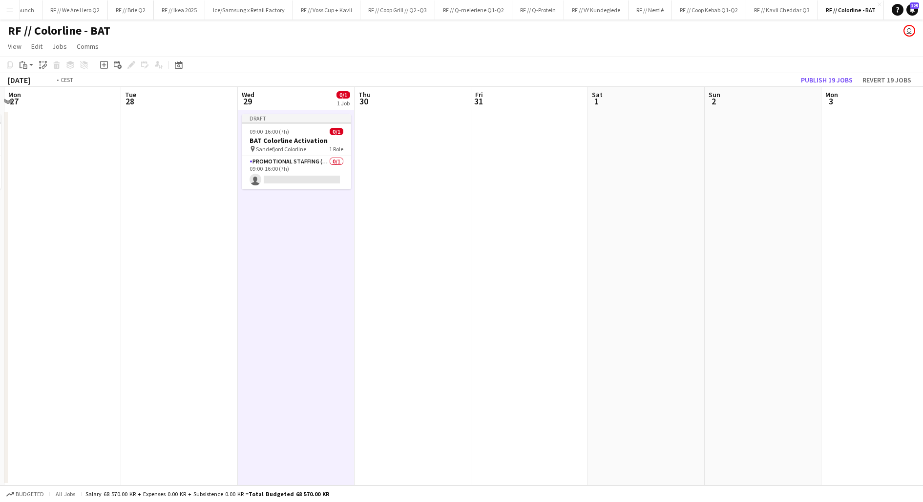
scroll to position [0, 355]
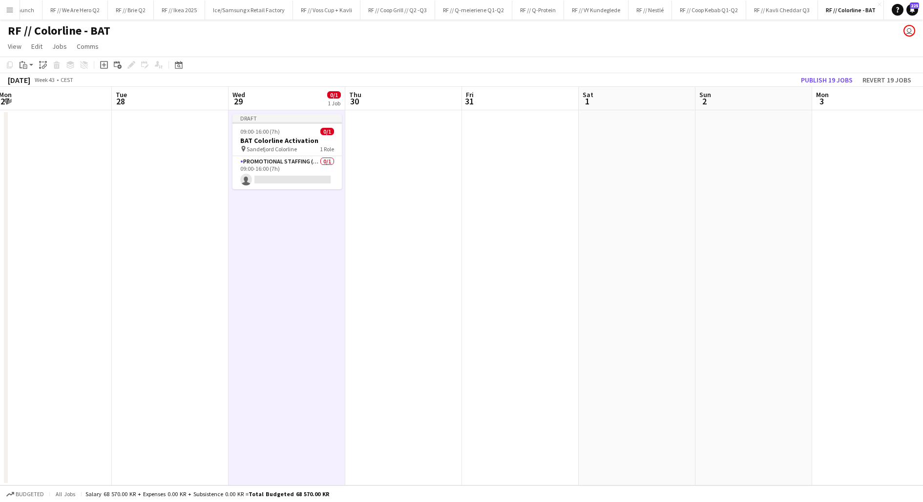
click at [656, 160] on app-date-cell at bounding box center [637, 297] width 117 height 375
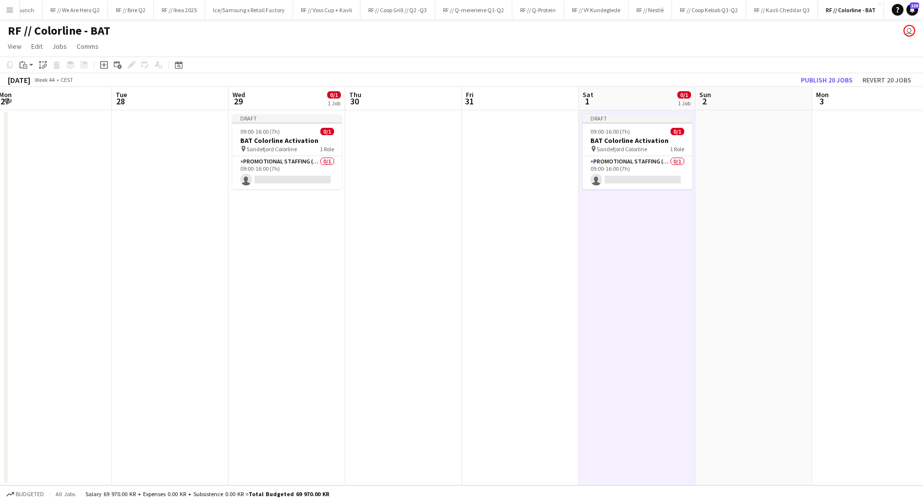
click at [753, 147] on app-date-cell at bounding box center [753, 297] width 117 height 375
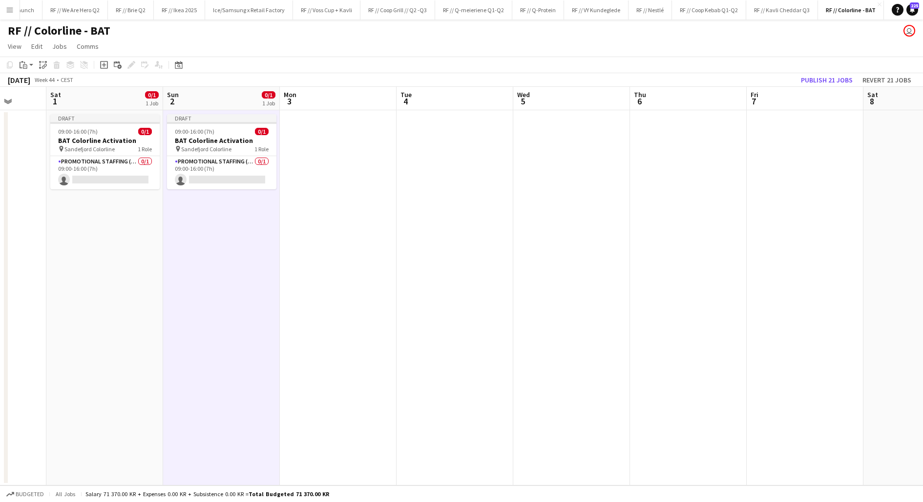
scroll to position [0, 311]
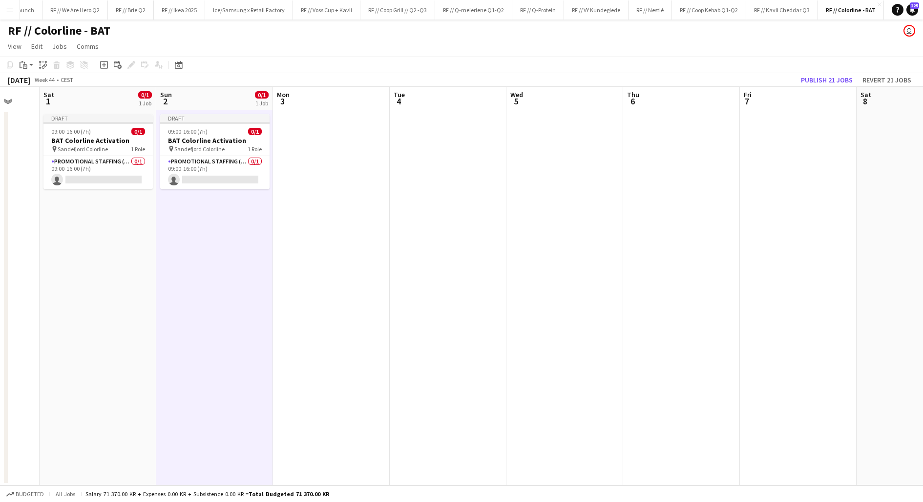
click at [549, 168] on app-date-cell at bounding box center [564, 297] width 117 height 375
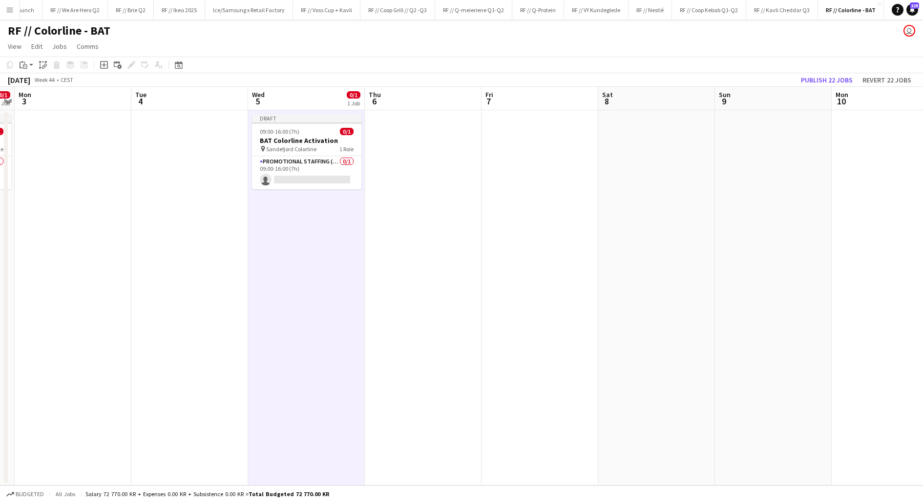
scroll to position [0, 343]
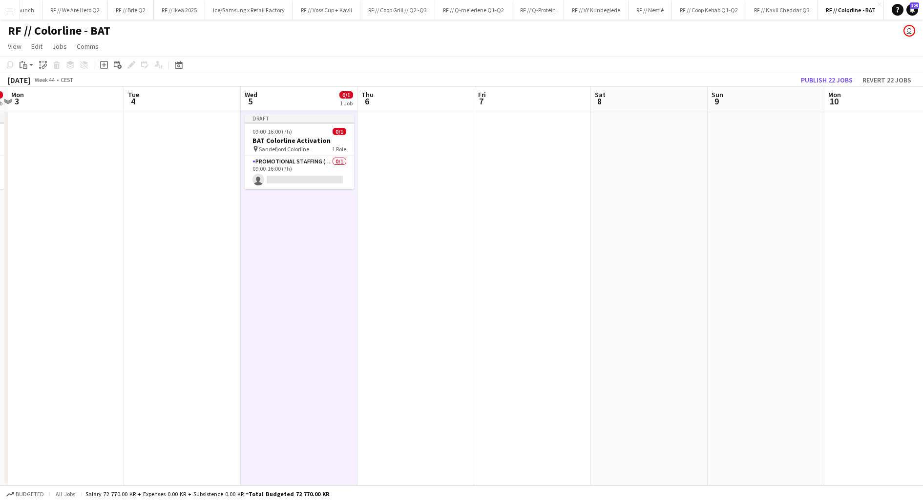
click at [655, 162] on app-date-cell at bounding box center [649, 297] width 117 height 375
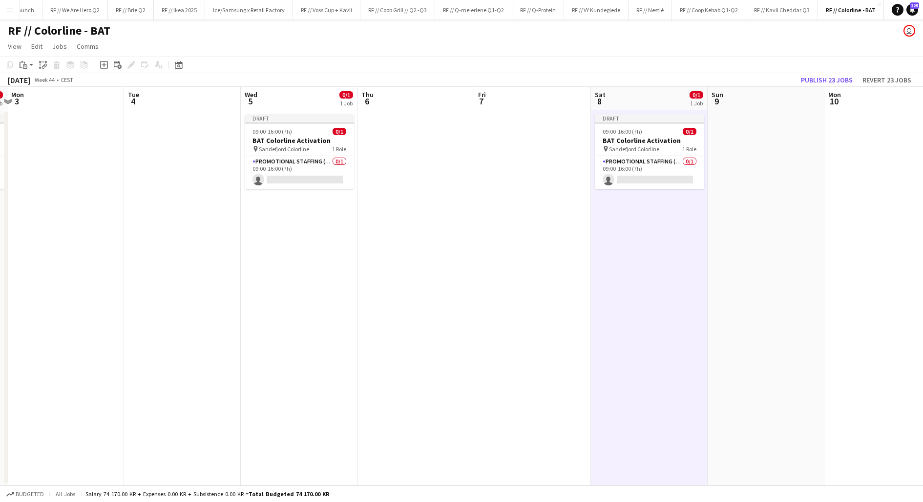
click at [749, 161] on app-date-cell at bounding box center [766, 297] width 117 height 375
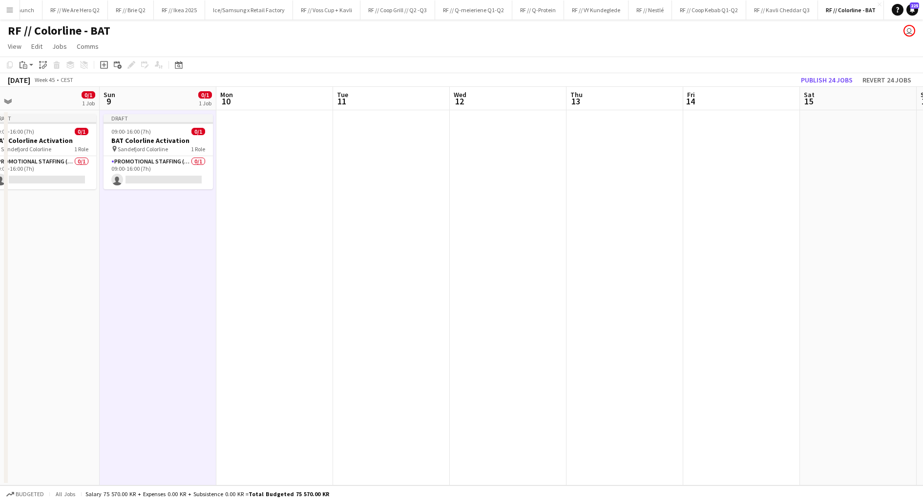
scroll to position [0, 374]
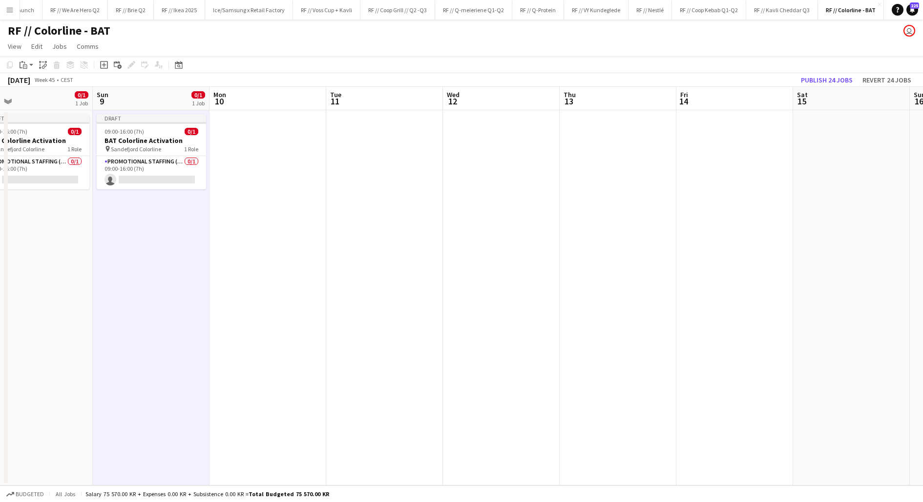
click at [513, 167] on app-date-cell at bounding box center [501, 297] width 117 height 375
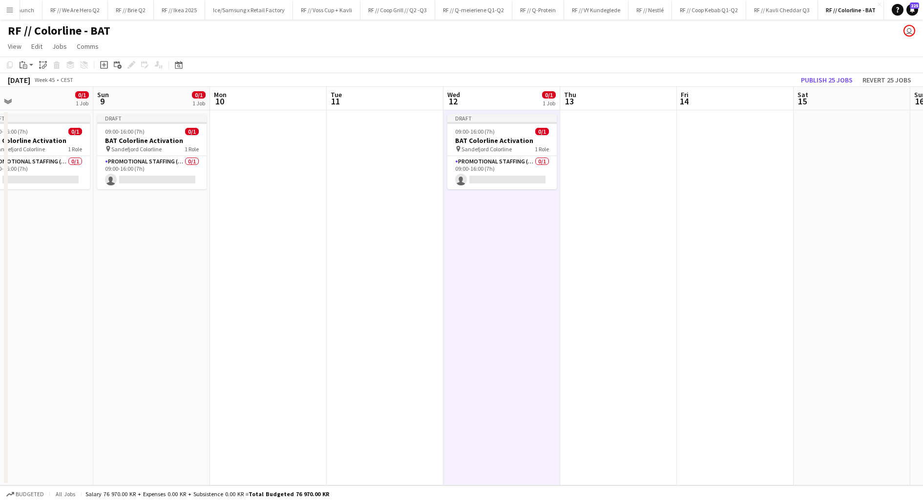
click at [821, 160] on app-date-cell at bounding box center [851, 297] width 117 height 375
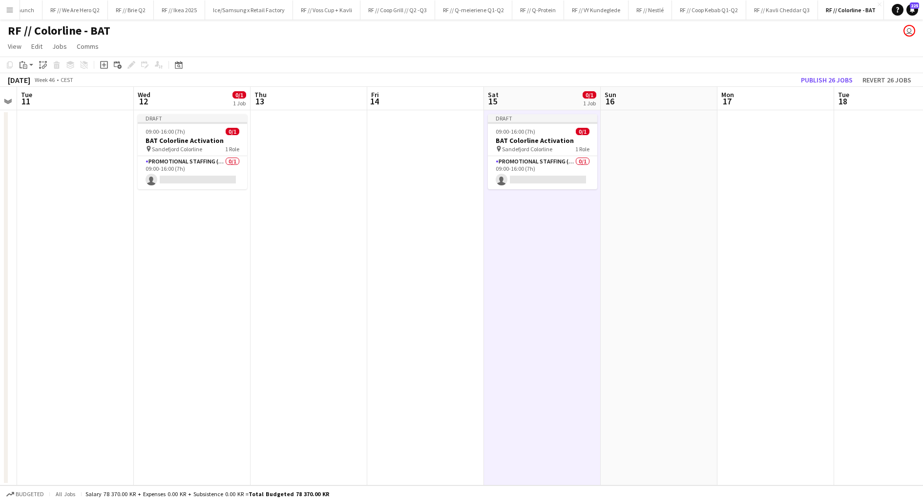
scroll to position [0, 338]
click at [663, 144] on app-date-cell at bounding box center [654, 297] width 117 height 375
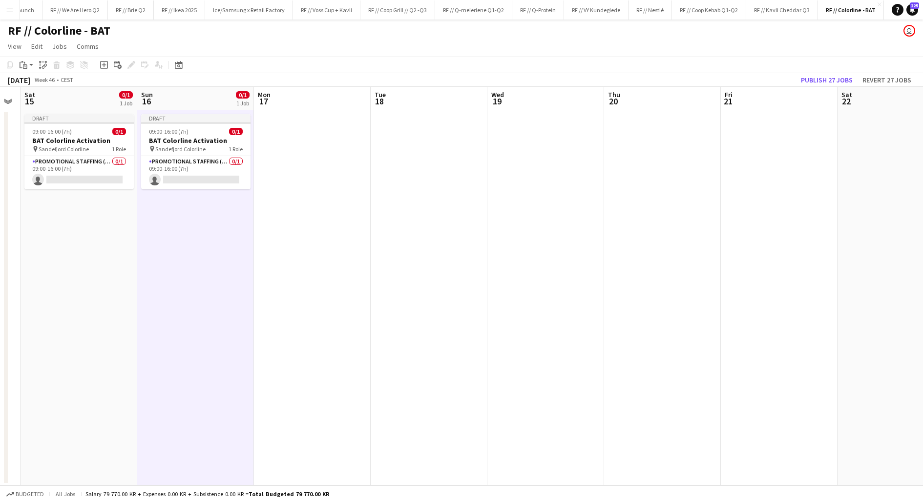
scroll to position [0, 338]
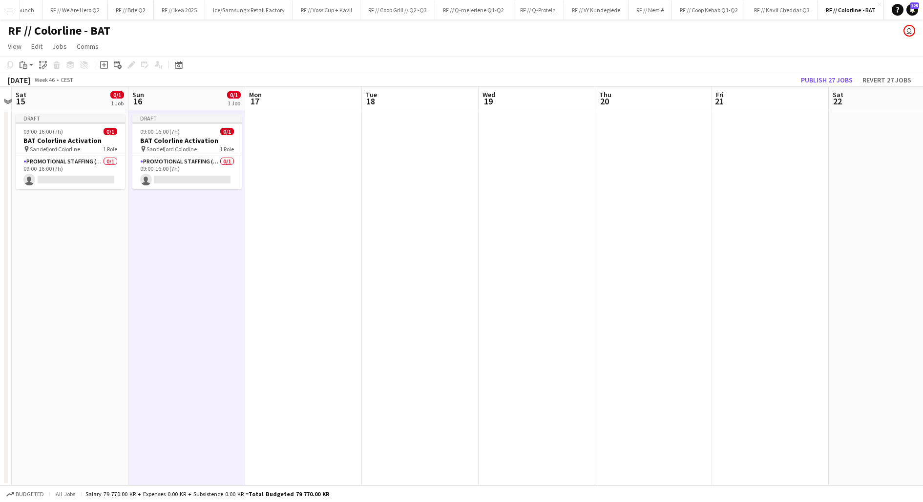
click at [531, 159] on app-date-cell at bounding box center [537, 297] width 117 height 375
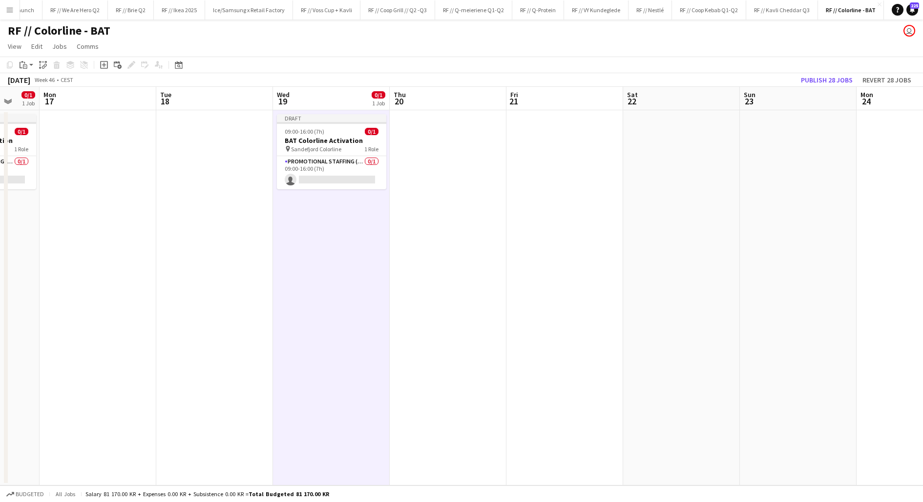
scroll to position [0, 313]
click at [677, 158] on app-date-cell at bounding box center [678, 297] width 117 height 375
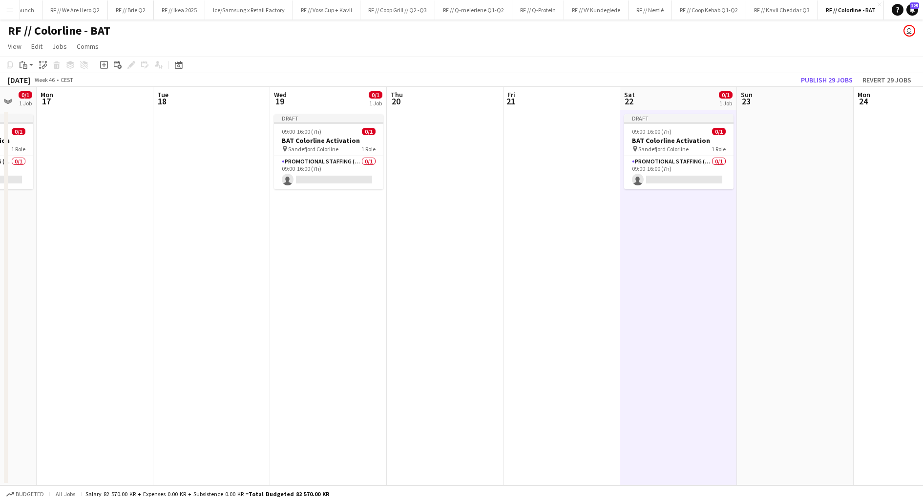
click at [776, 163] on app-date-cell at bounding box center [795, 297] width 117 height 375
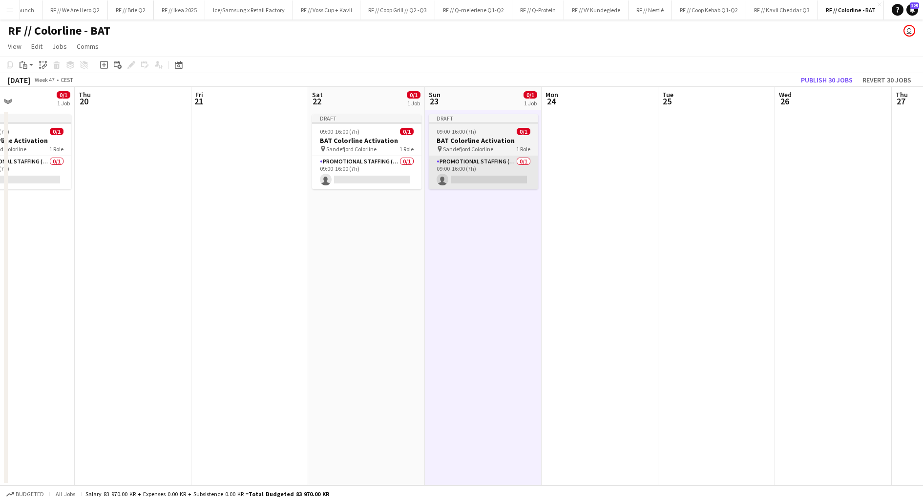
scroll to position [0, 287]
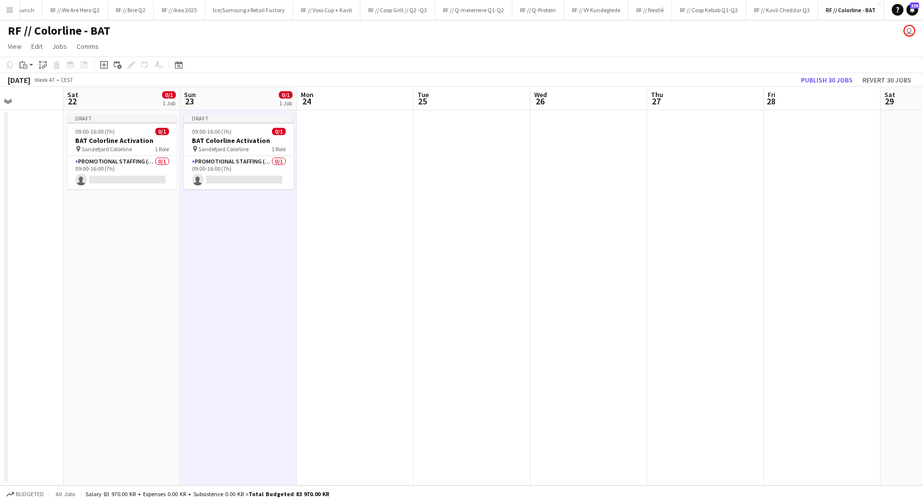
click at [563, 149] on app-date-cell at bounding box center [588, 297] width 117 height 375
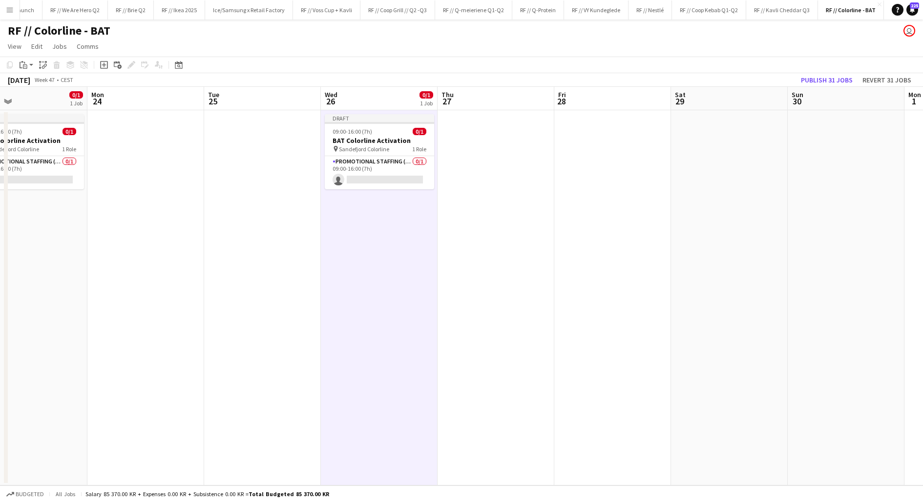
scroll to position [0, 384]
click at [712, 166] on app-date-cell at bounding box center [724, 297] width 117 height 375
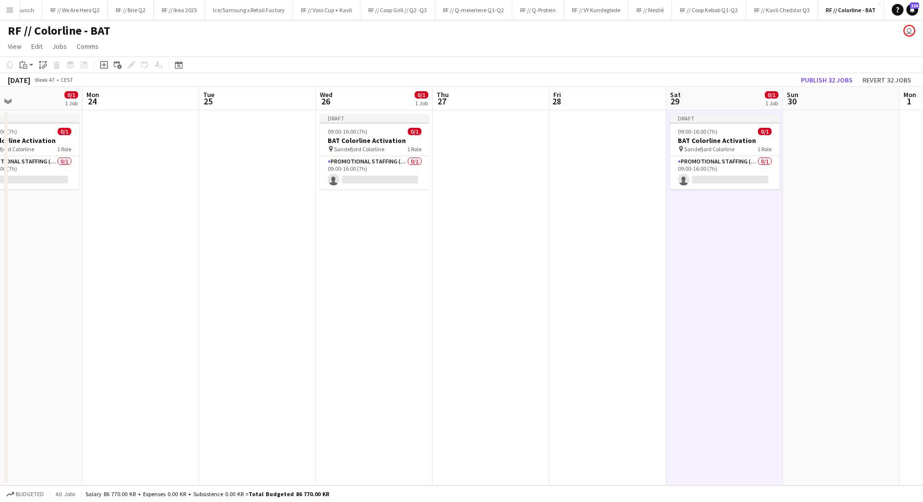
click at [833, 154] on app-date-cell at bounding box center [841, 297] width 117 height 375
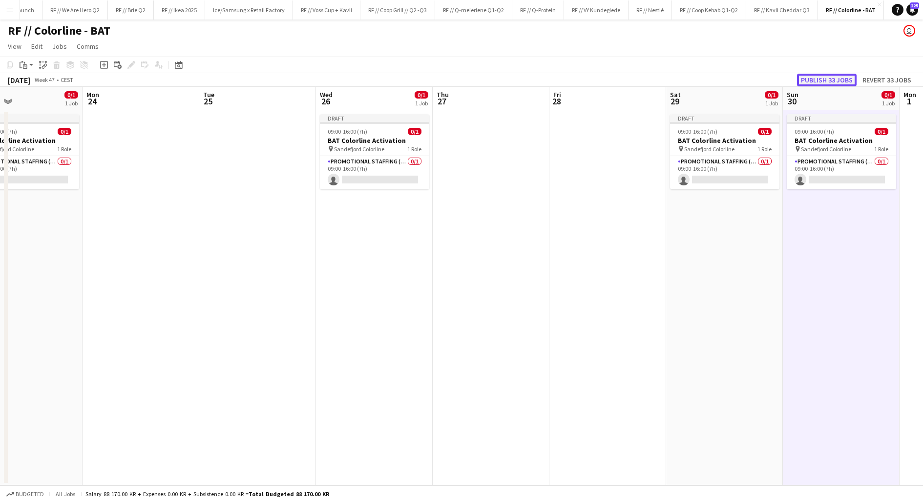
click at [817, 81] on button "Publish 33 jobs" at bounding box center [827, 80] width 60 height 13
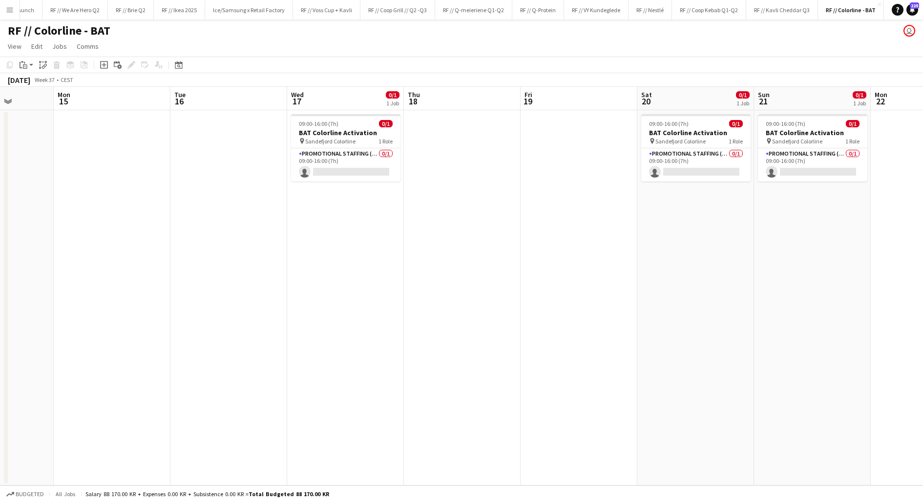
scroll to position [0, 330]
